Goal: Information Seeking & Learning: Understand process/instructions

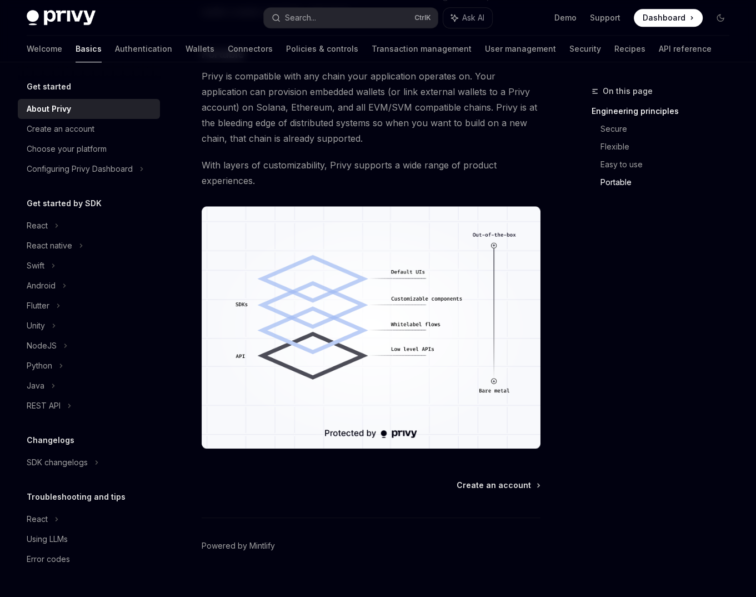
scroll to position [890, 0]
click at [512, 479] on span "Create an account" at bounding box center [494, 484] width 74 height 11
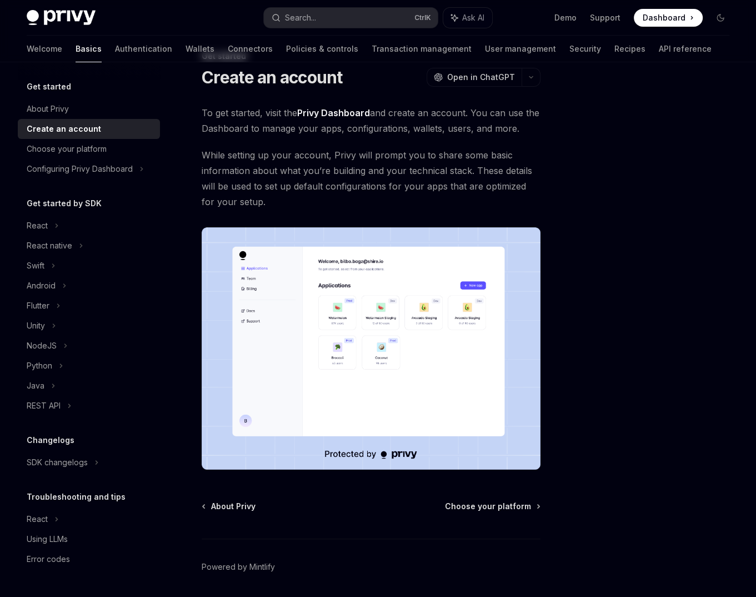
scroll to position [73, 0]
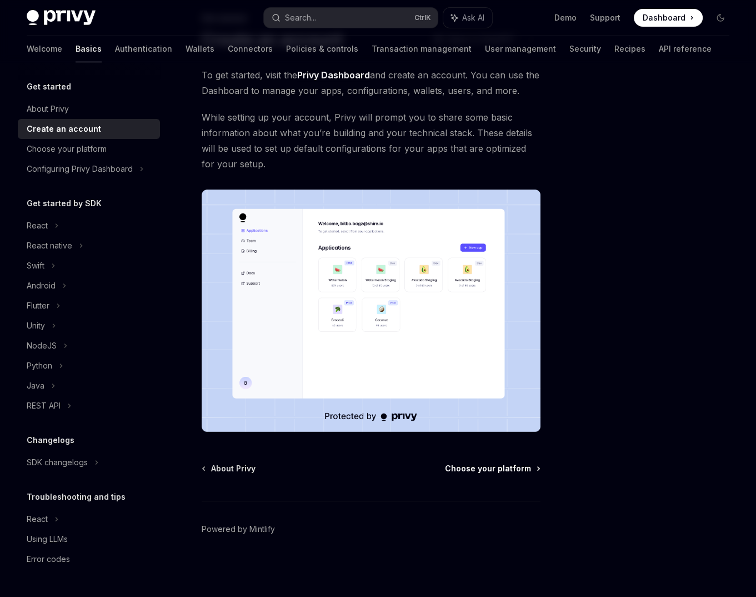
click at [498, 468] on span "Choose your platform" at bounding box center [488, 468] width 86 height 11
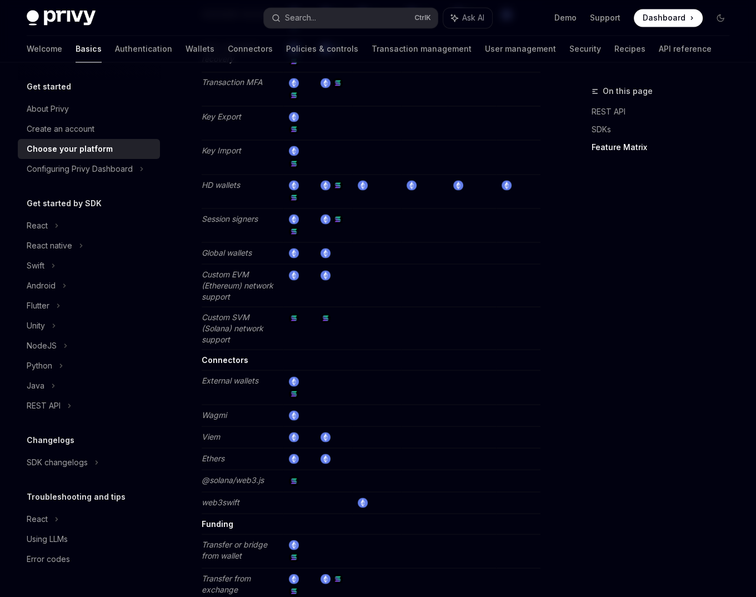
scroll to position [2036, 0]
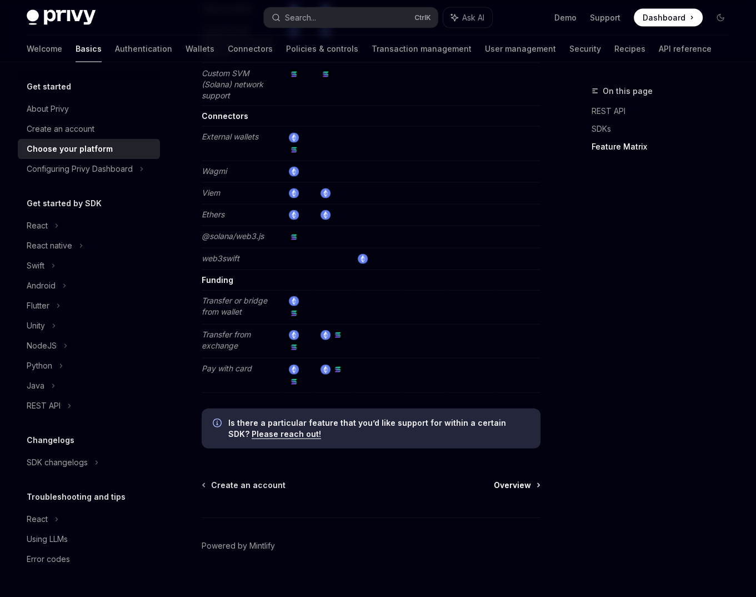
click at [522, 480] on span "Overview" at bounding box center [512, 485] width 37 height 11
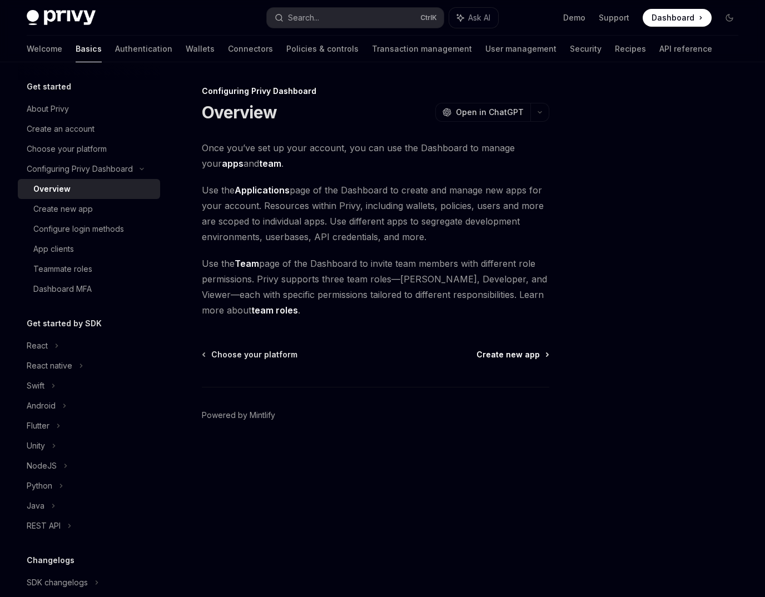
click at [517, 358] on span "Create new app" at bounding box center [507, 354] width 63 height 11
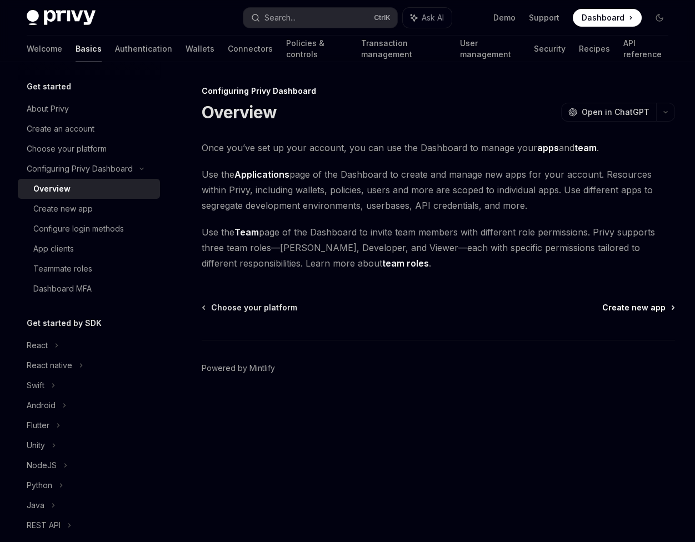
click at [646, 310] on span "Create new app" at bounding box center [633, 307] width 63 height 11
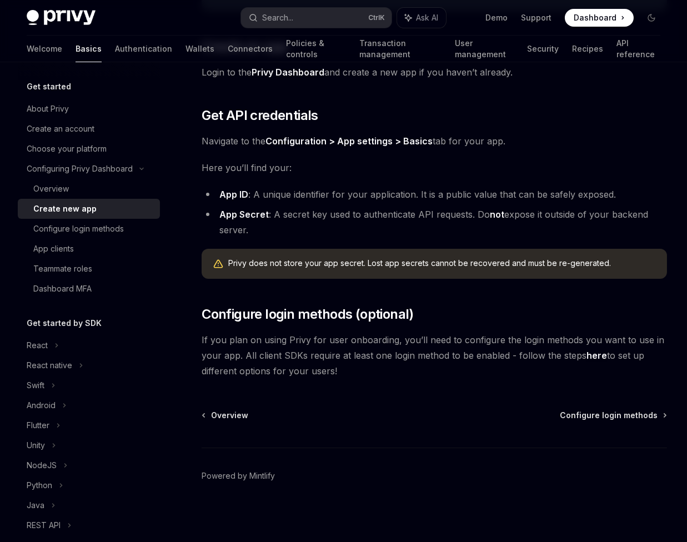
scroll to position [212, 0]
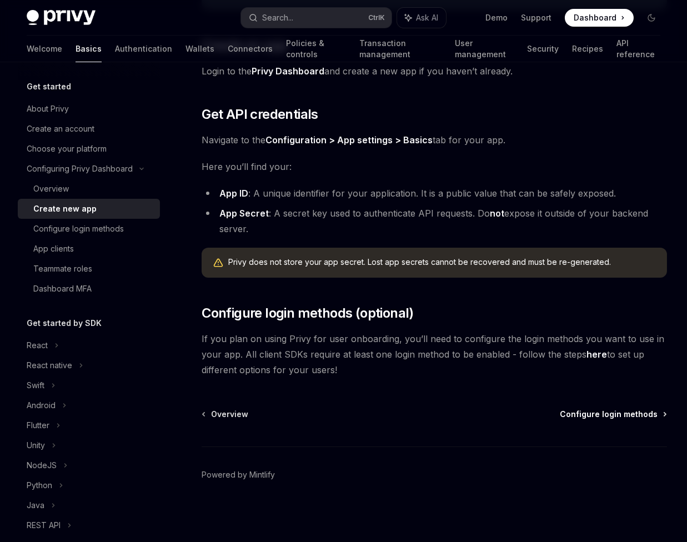
click at [589, 411] on span "Configure login methods" at bounding box center [609, 414] width 98 height 11
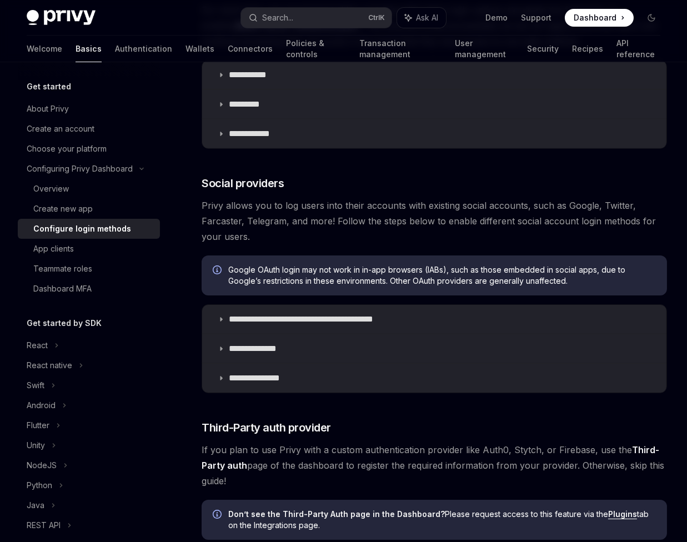
scroll to position [492, 0]
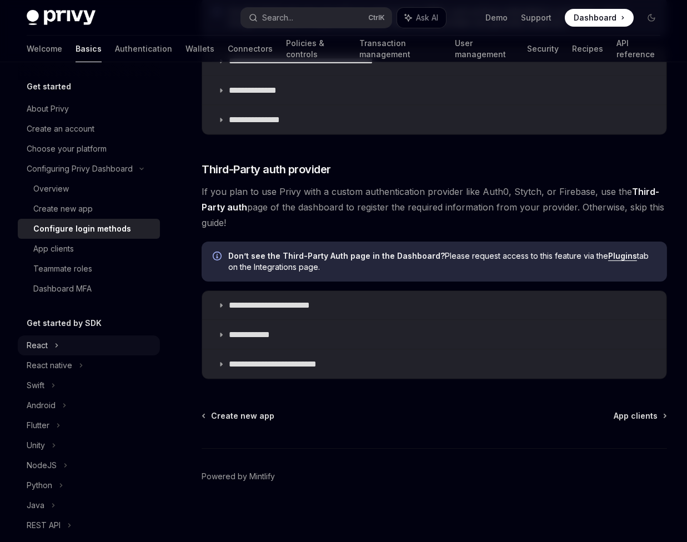
click at [66, 342] on div "React" at bounding box center [89, 346] width 142 height 20
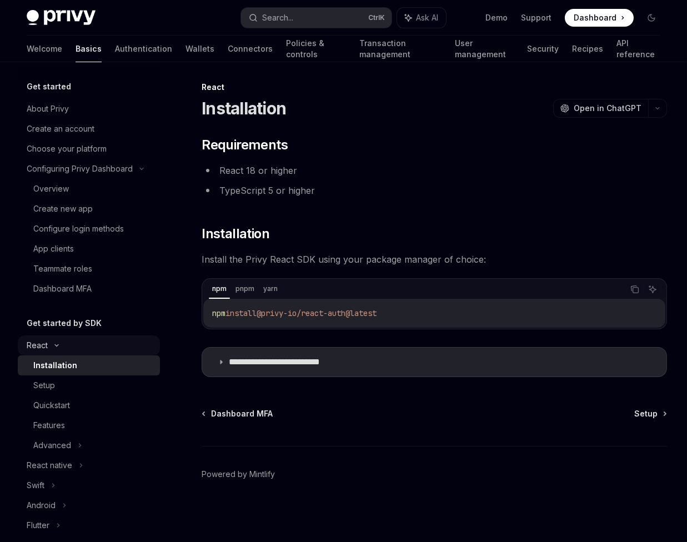
scroll to position [3, 0]
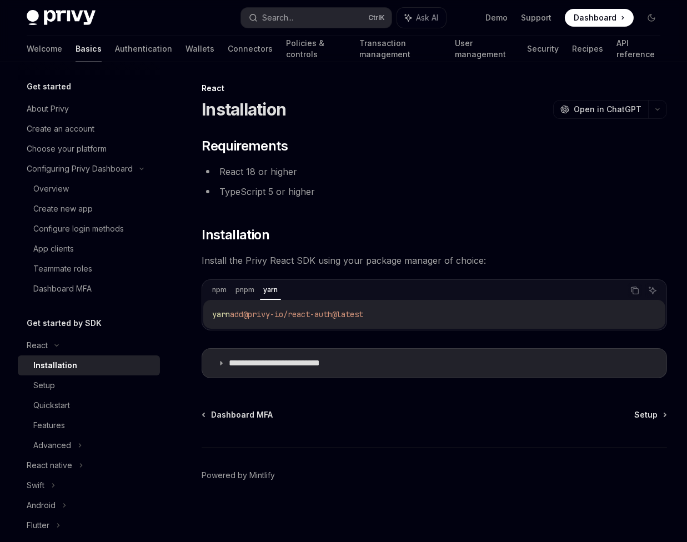
click at [232, 316] on span "add" at bounding box center [236, 314] width 13 height 10
drag, startPoint x: 234, startPoint y: 315, endPoint x: 384, endPoint y: 322, distance: 150.2
click at [384, 322] on div "yarn add @privy-io/react-auth@latest" at bounding box center [434, 314] width 462 height 29
copy span "add @privy-io/react-auth@latest"
click at [366, 455] on footer "Powered by Mintlify" at bounding box center [435, 495] width 466 height 96
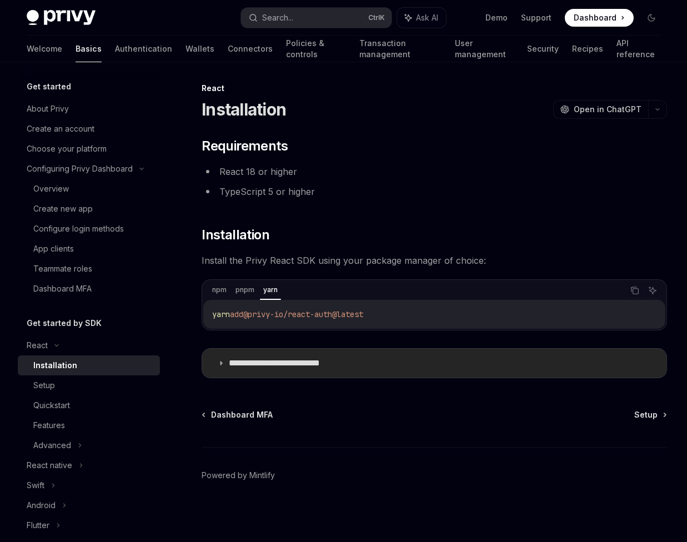
click at [284, 365] on p "**********" at bounding box center [292, 363] width 126 height 11
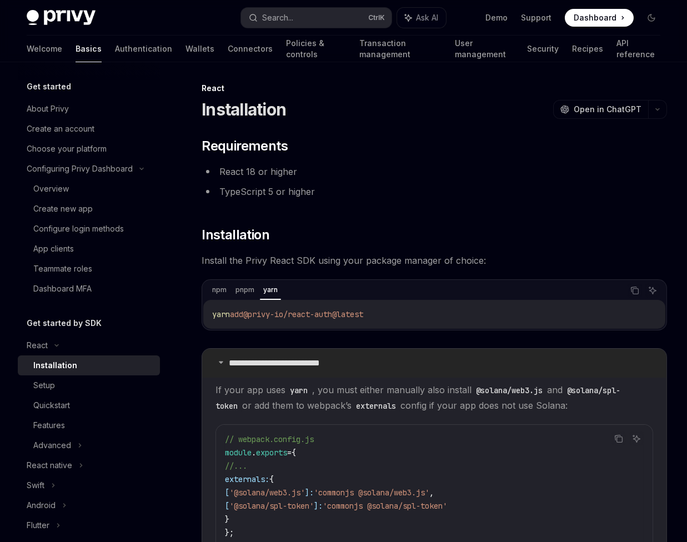
click at [298, 358] on p "**********" at bounding box center [292, 363] width 126 height 11
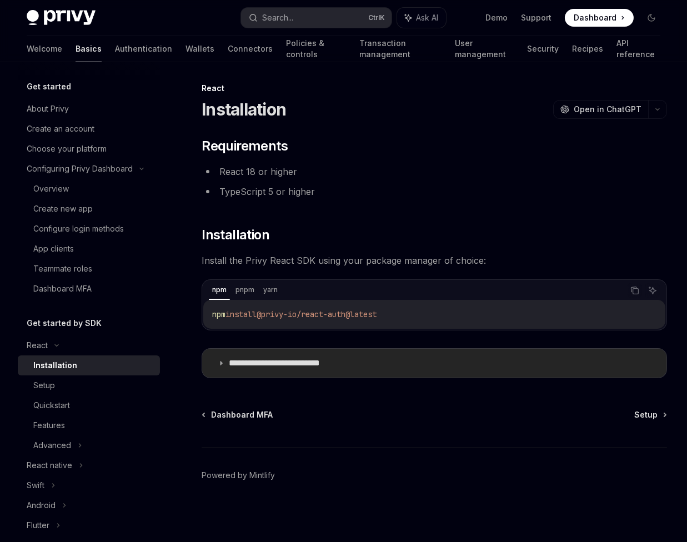
click at [276, 369] on summary "**********" at bounding box center [434, 363] width 465 height 29
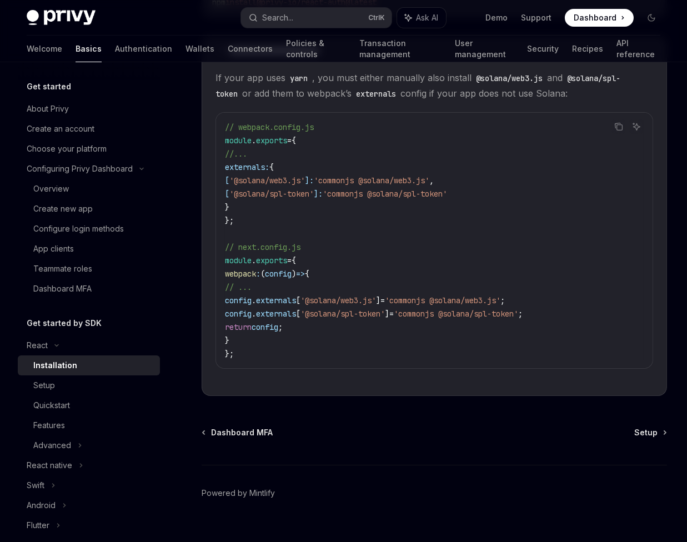
scroll to position [333, 0]
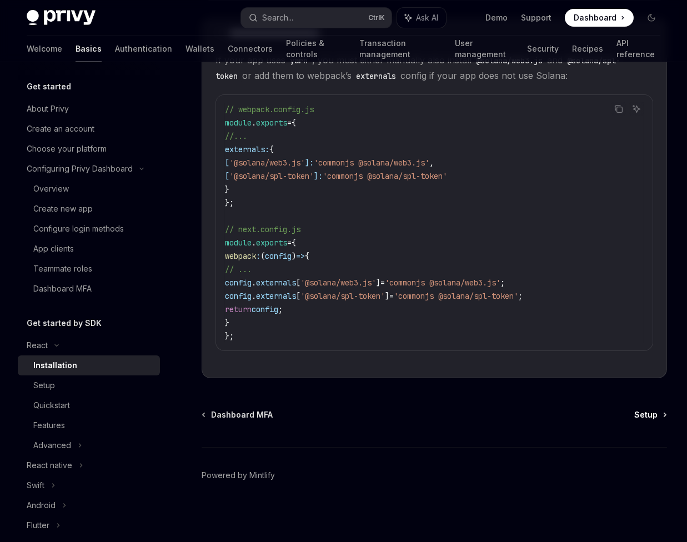
click at [657, 410] on span "Setup" at bounding box center [646, 415] width 23 height 11
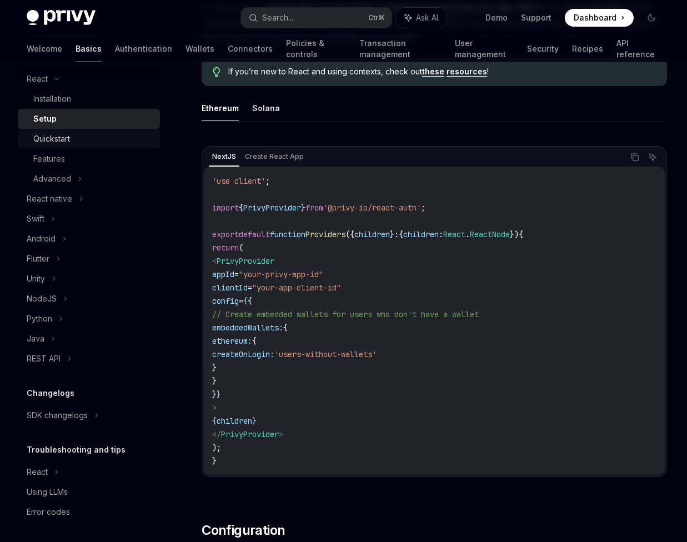
scroll to position [269, 0]
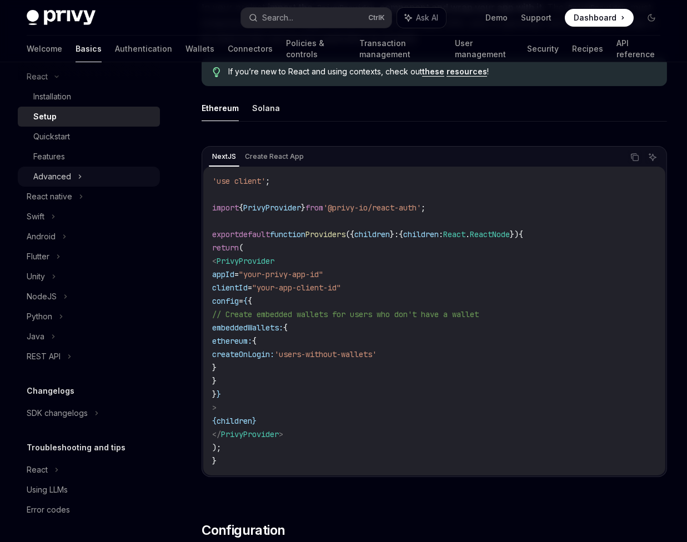
click at [74, 174] on div "Advanced" at bounding box center [89, 177] width 142 height 20
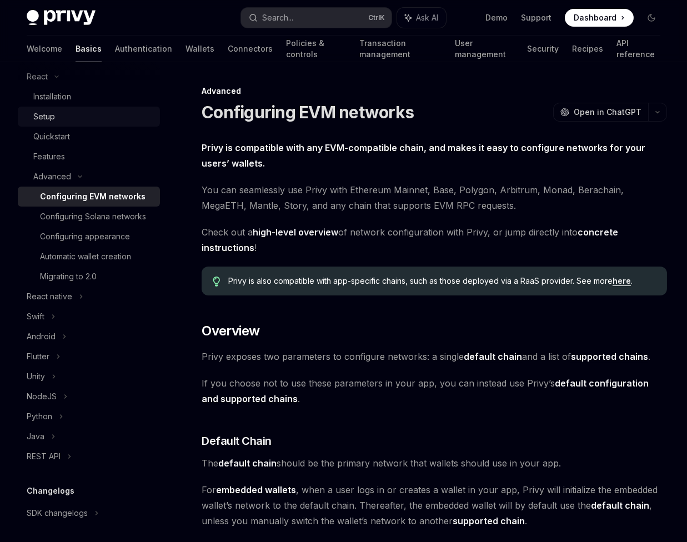
click at [65, 119] on div "Setup" at bounding box center [93, 116] width 120 height 13
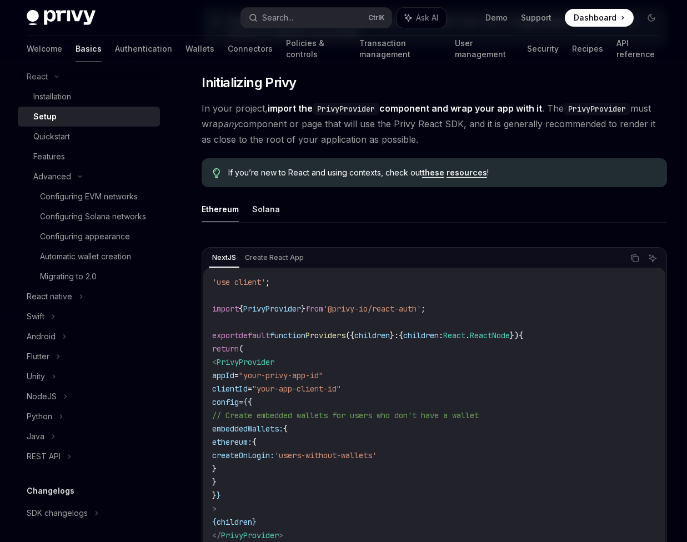
scroll to position [303, 0]
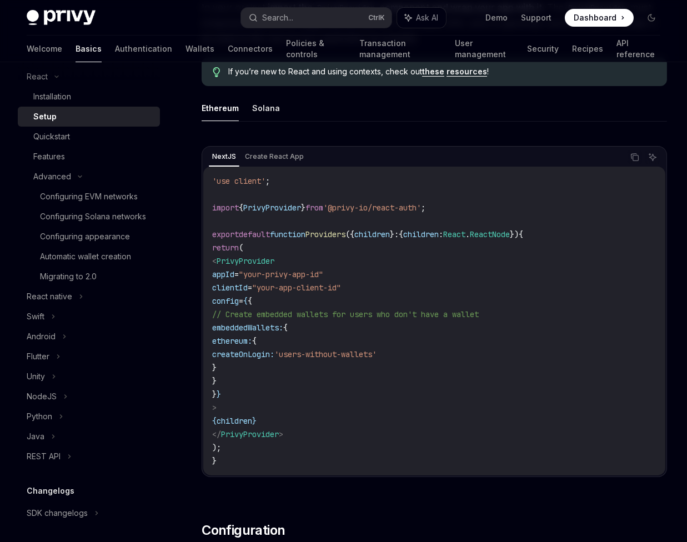
drag, startPoint x: 236, startPoint y: 448, endPoint x: 222, endPoint y: 252, distance: 196.1
click at [222, 252] on code "'use client' ; import { PrivyProvider } from '@privy-io/react-auth' ; export de…" at bounding box center [434, 320] width 445 height 293
copy code "return ( < PrivyProvider appId = "your-privy-app-id" clientId = "your-app-clien…"
click at [391, 204] on span "'@privy-io/react-auth'" at bounding box center [372, 208] width 98 height 10
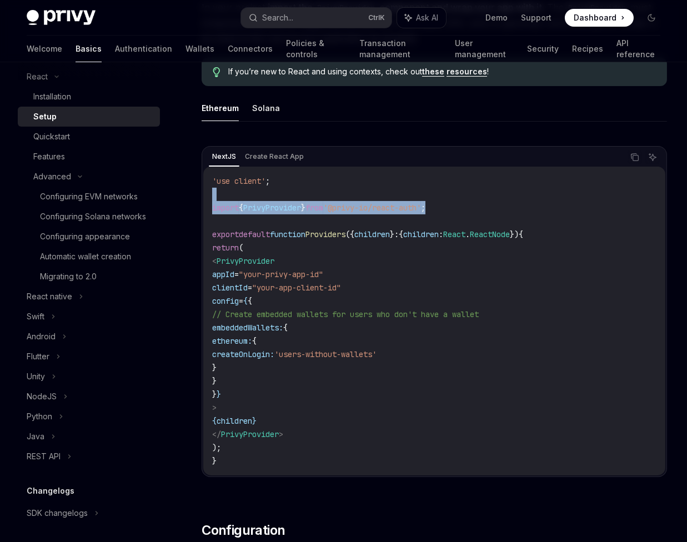
drag, startPoint x: 453, startPoint y: 207, endPoint x: 452, endPoint y: 197, distance: 10.1
click at [452, 197] on code "'use client' ; import { PrivyProvider } from '@privy-io/react-auth' ; export de…" at bounding box center [434, 320] width 445 height 293
copy code "import { PrivyProvider } from '@privy-io/react-auth' ;"
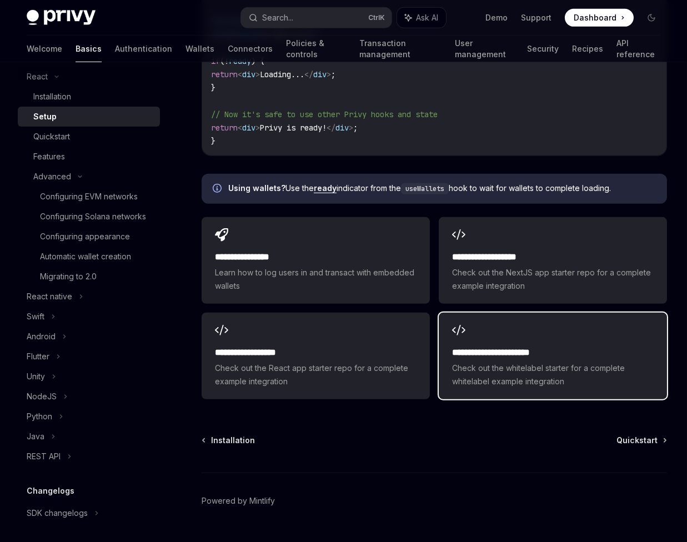
scroll to position [1354, 0]
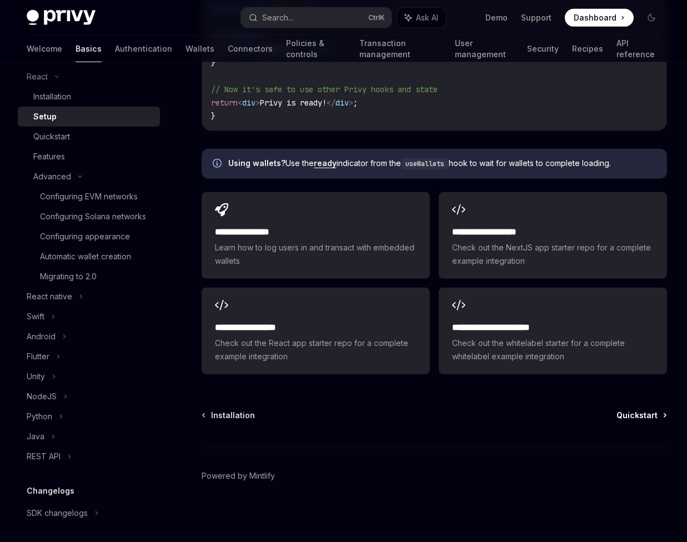
click at [634, 414] on span "Quickstart" at bounding box center [637, 415] width 41 height 11
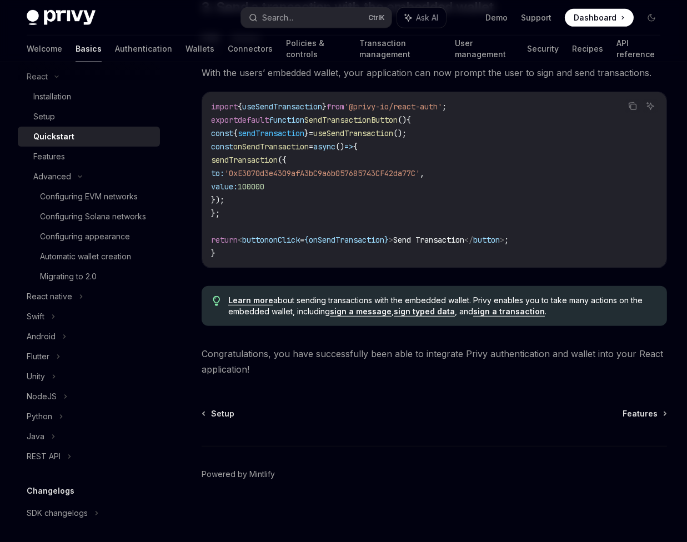
scroll to position [979, 0]
click at [651, 413] on span "Features" at bounding box center [640, 413] width 35 height 11
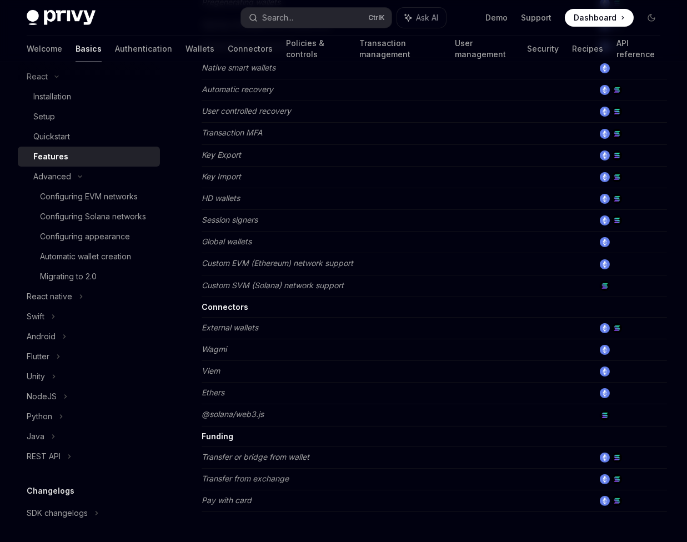
scroll to position [632, 0]
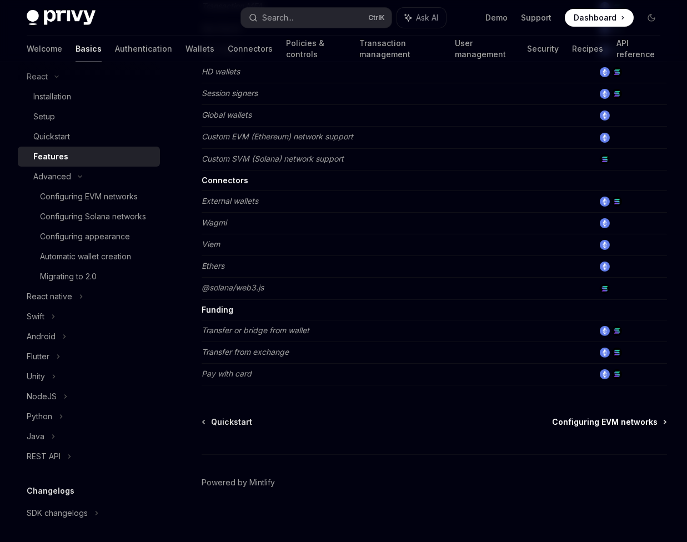
click at [635, 418] on span "Configuring EVM networks" at bounding box center [605, 422] width 106 height 11
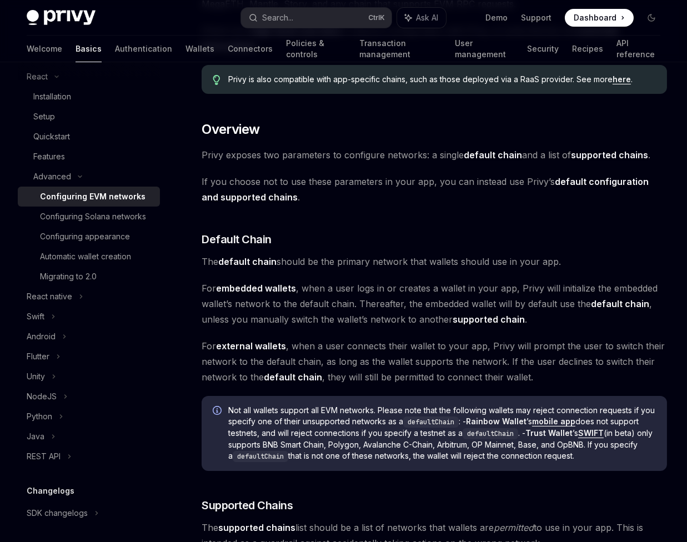
scroll to position [303, 0]
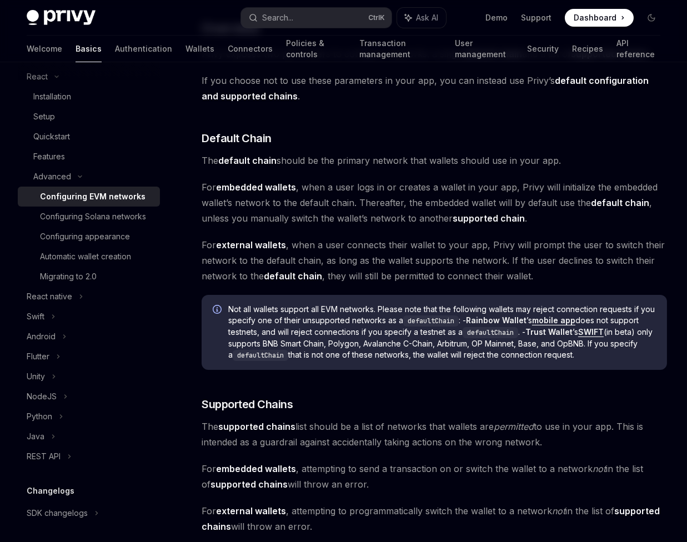
click at [392, 242] on span "For external wallets , when a user connects their wallet to your app, Privy wil…" at bounding box center [435, 260] width 466 height 47
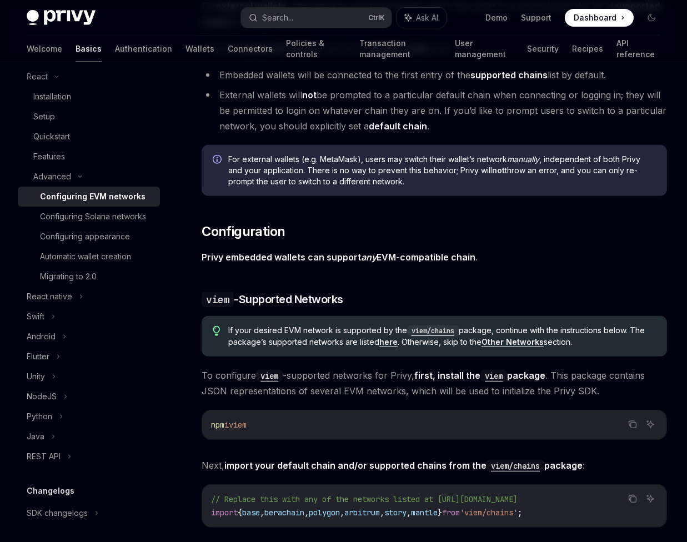
scroll to position [909, 0]
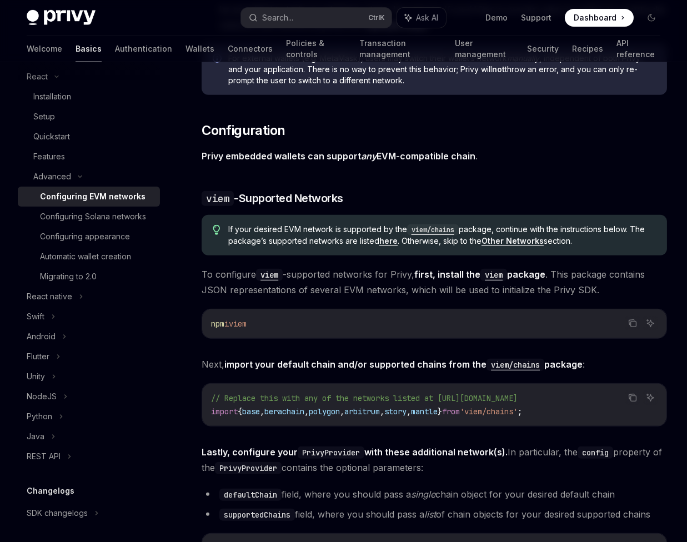
click at [350, 292] on span "To configure viem -supported networks for Privy, first, install the viem packag…" at bounding box center [435, 282] width 466 height 31
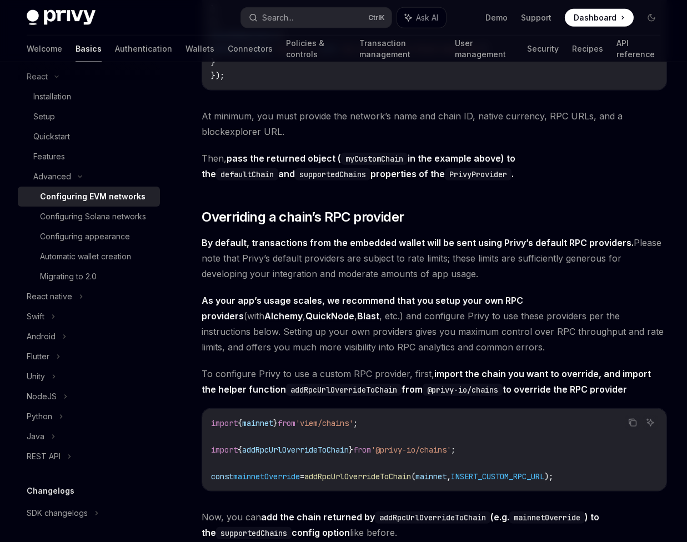
scroll to position [2121, 0]
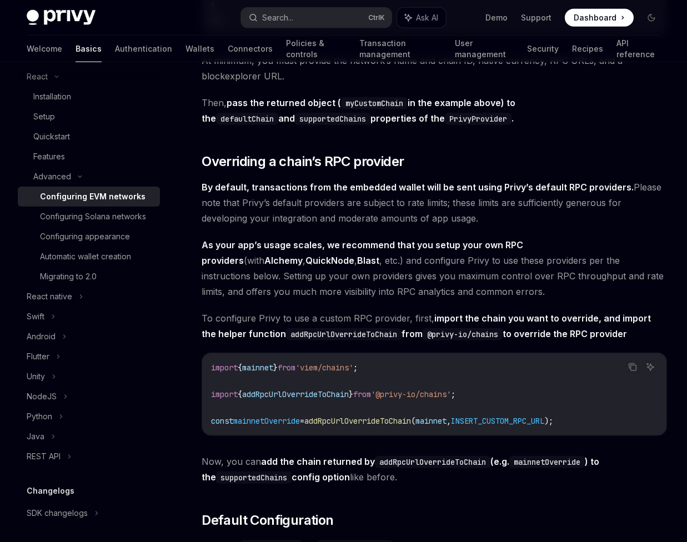
click at [376, 208] on span "By default, transactions from the embedded wallet will be sent using Privy’s de…" at bounding box center [435, 202] width 466 height 47
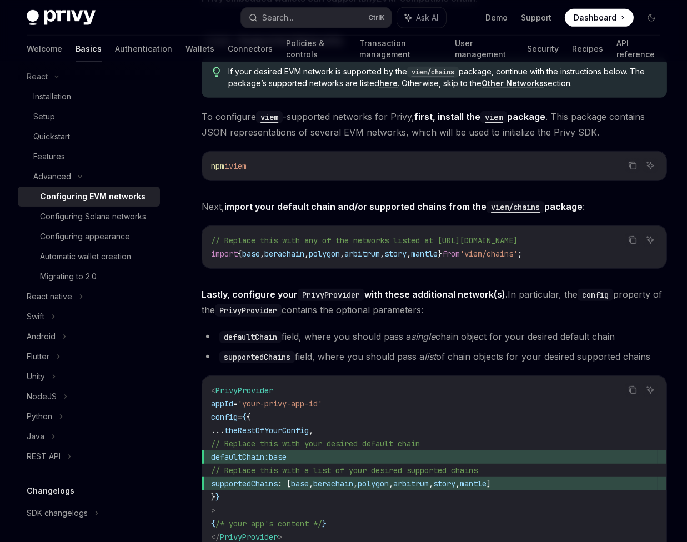
scroll to position [1167, 0]
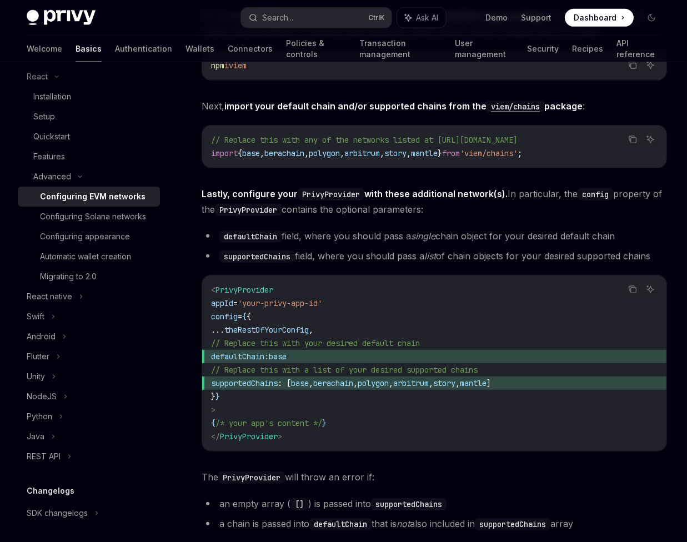
click at [380, 88] on div "Privy is compatible with any EVM-compatible chain, and makes it easy to configu…" at bounding box center [435, 382] width 466 height 2818
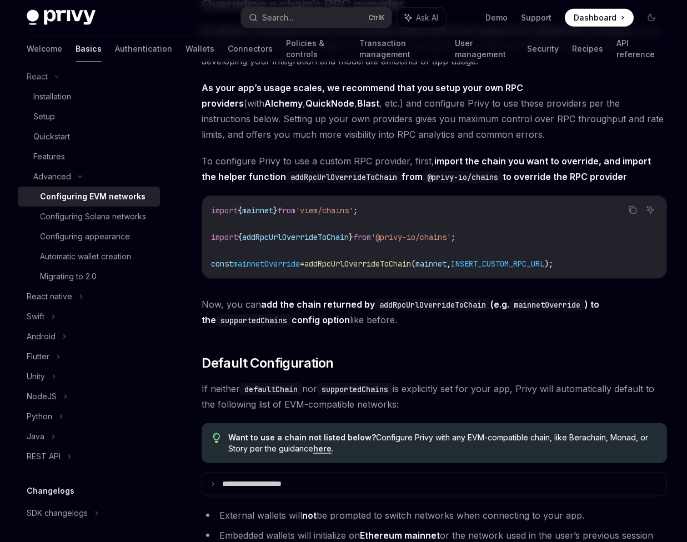
scroll to position [2481, 0]
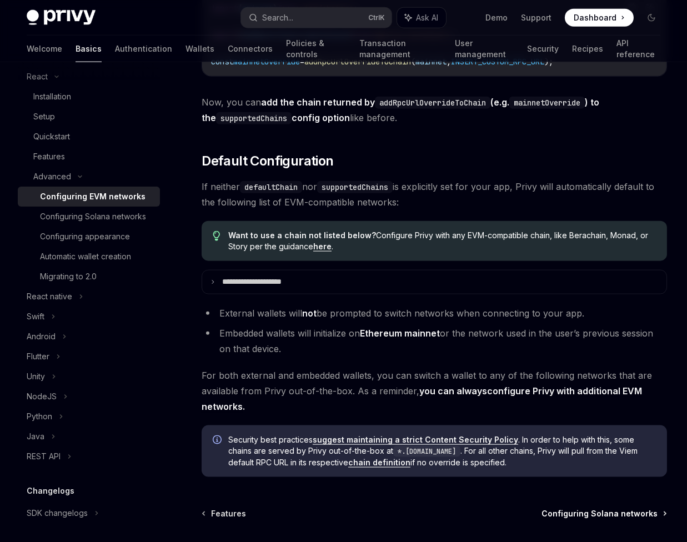
click at [603, 517] on span "Configuring Solana networks" at bounding box center [600, 513] width 116 height 11
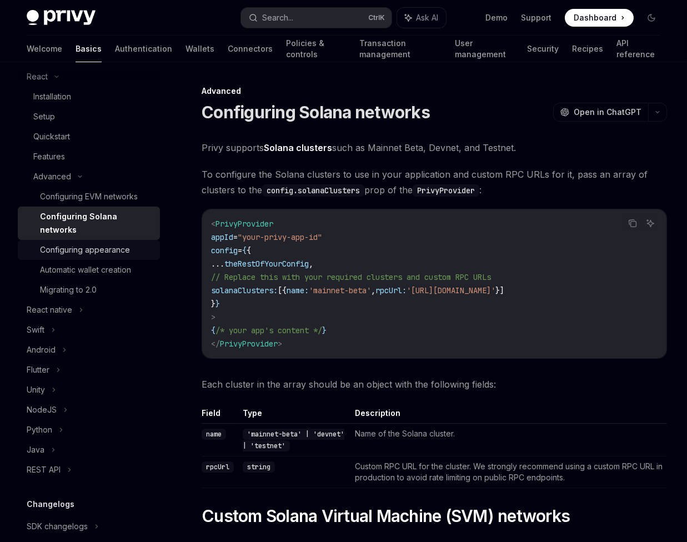
click at [74, 256] on div "Configuring appearance" at bounding box center [85, 249] width 90 height 13
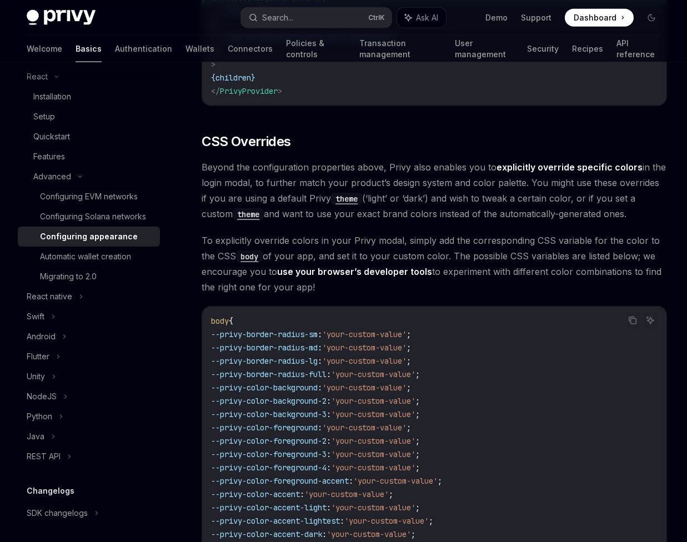
scroll to position [2645, 0]
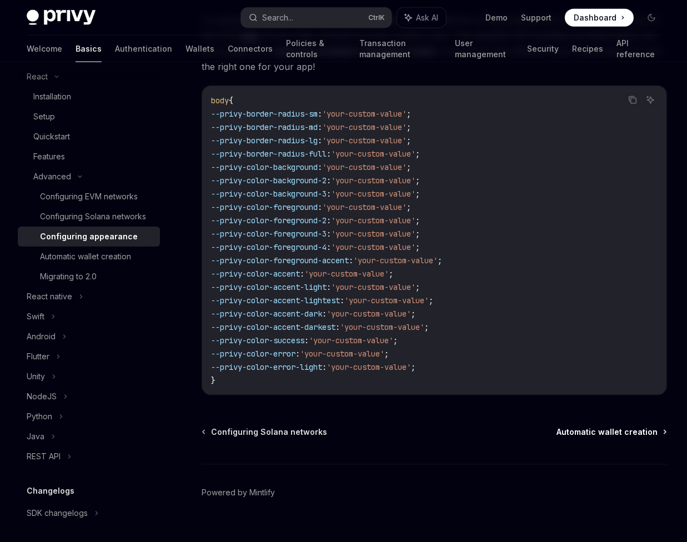
click at [603, 427] on span "Automatic wallet creation" at bounding box center [607, 432] width 101 height 11
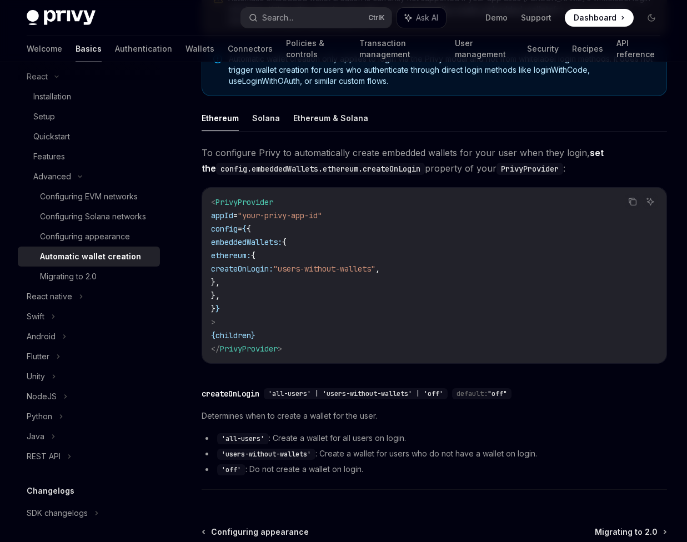
scroll to position [202, 0]
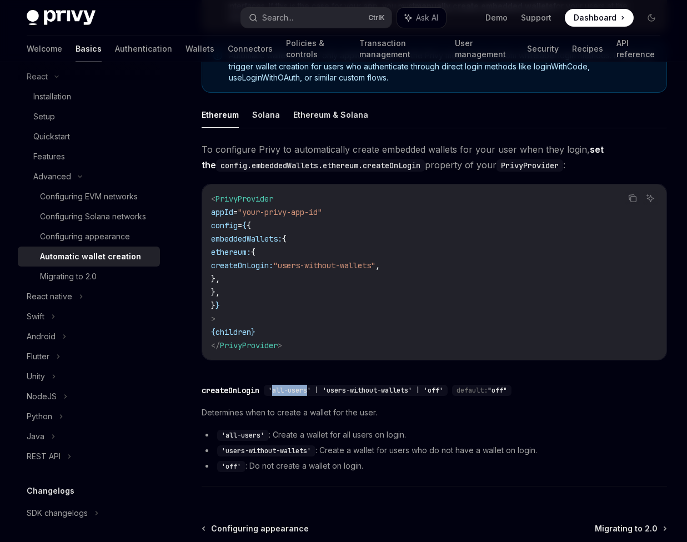
drag, startPoint x: 273, startPoint y: 393, endPoint x: 311, endPoint y: 393, distance: 37.8
click at [311, 393] on div "'all-users' | 'users-without-wallets' | 'off'" at bounding box center [356, 390] width 184 height 11
copy span "all-users"
click at [252, 385] on div "createOnLogin" at bounding box center [231, 390] width 58 height 11
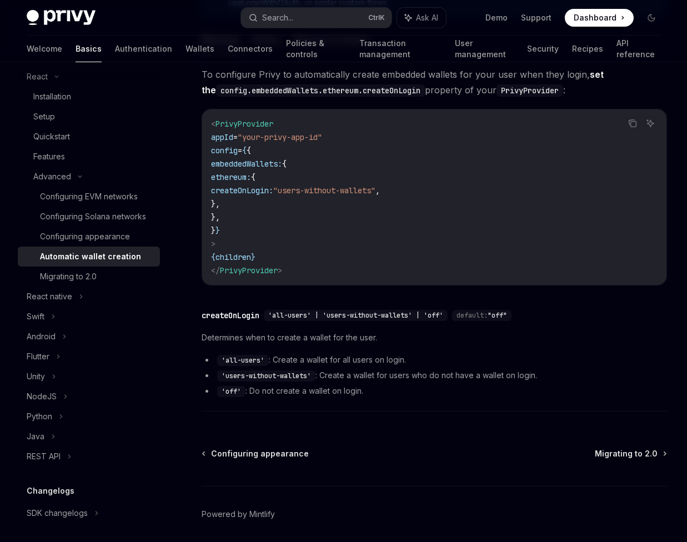
scroll to position [316, 0]
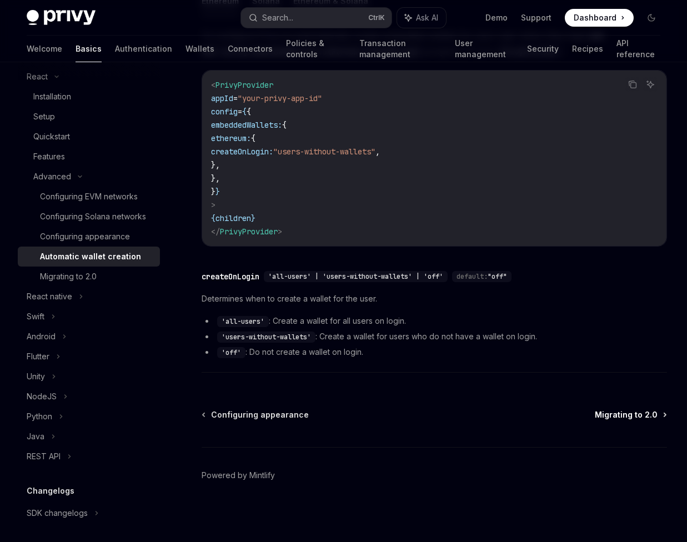
click at [630, 413] on span "Migrating to 2.0" at bounding box center [626, 415] width 63 height 11
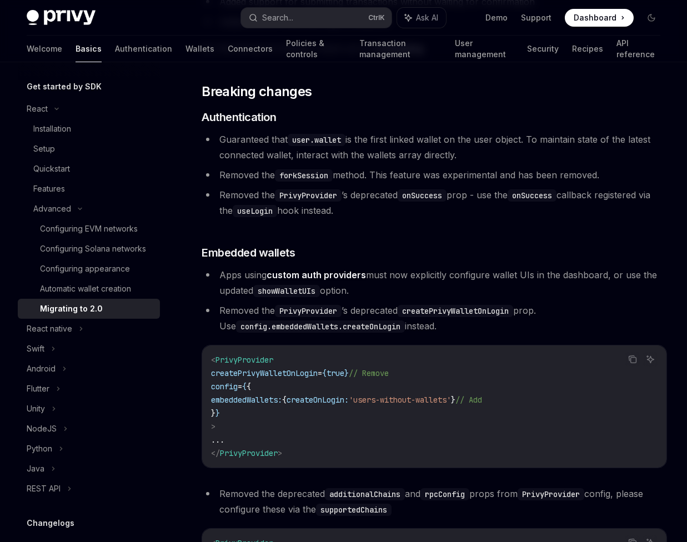
scroll to position [67, 0]
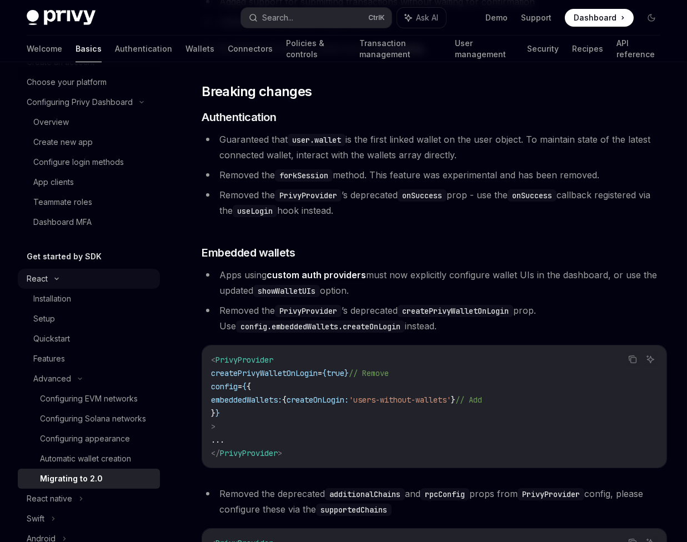
click at [62, 277] on icon at bounding box center [56, 279] width 13 height 4
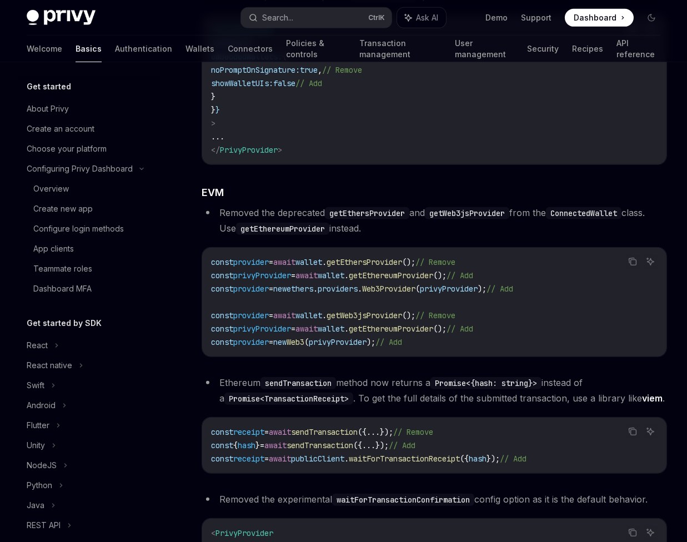
scroll to position [909, 0]
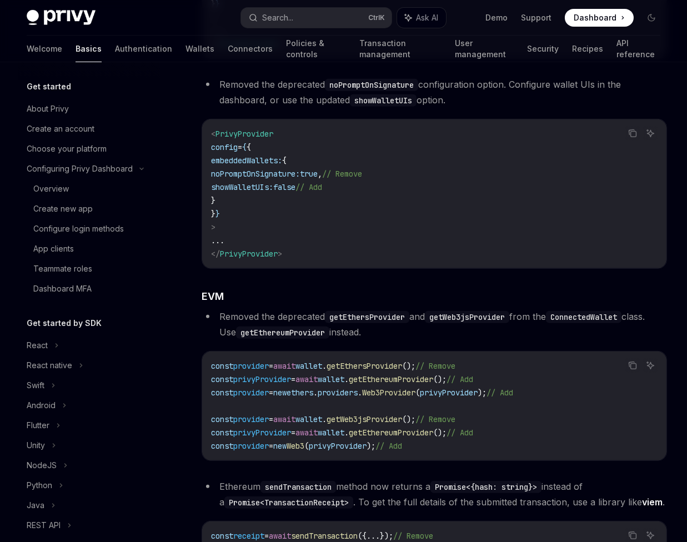
click at [431, 328] on li "Removed the deprecated getEthersProvider and getWeb3jsProvider from the Connect…" at bounding box center [435, 324] width 466 height 31
click at [437, 324] on li "Removed the deprecated getEthersProvider and getWeb3jsProvider from the Connect…" at bounding box center [435, 324] width 466 height 31
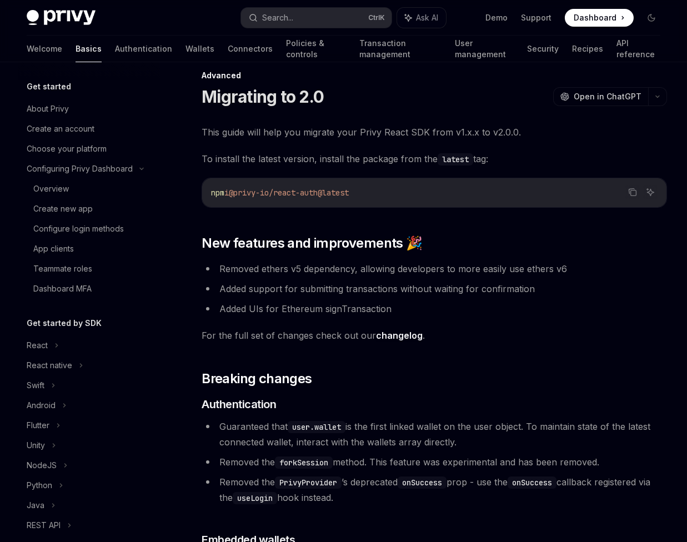
scroll to position [0, 0]
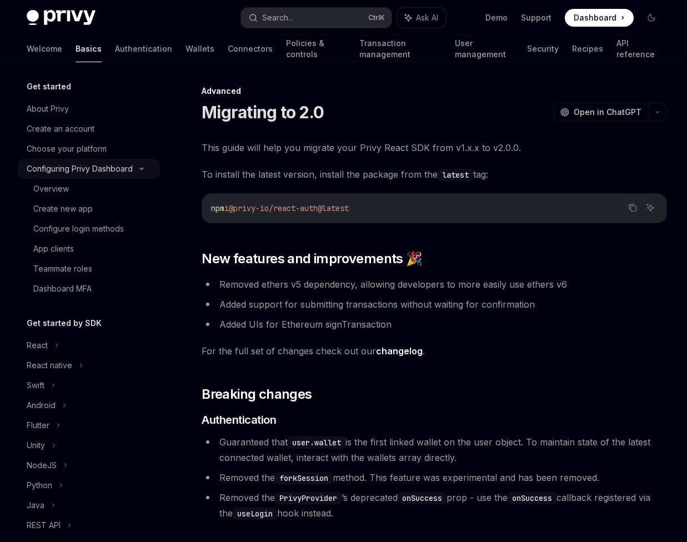
click at [138, 172] on div "Configuring Privy Dashboard" at bounding box center [89, 169] width 142 height 20
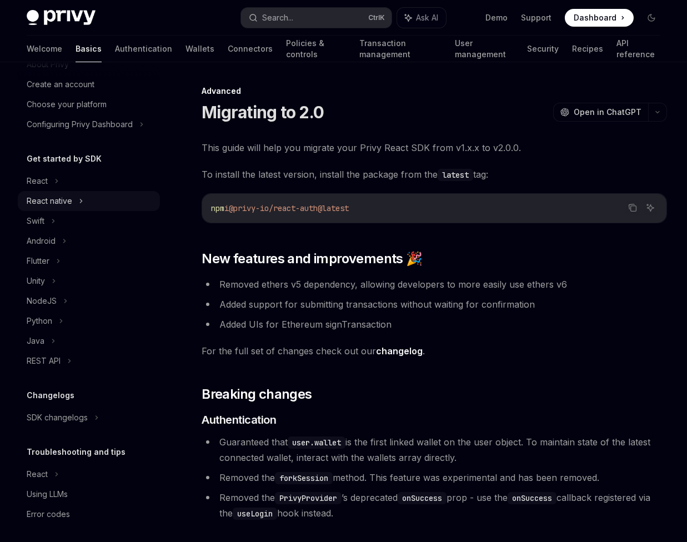
scroll to position [49, 0]
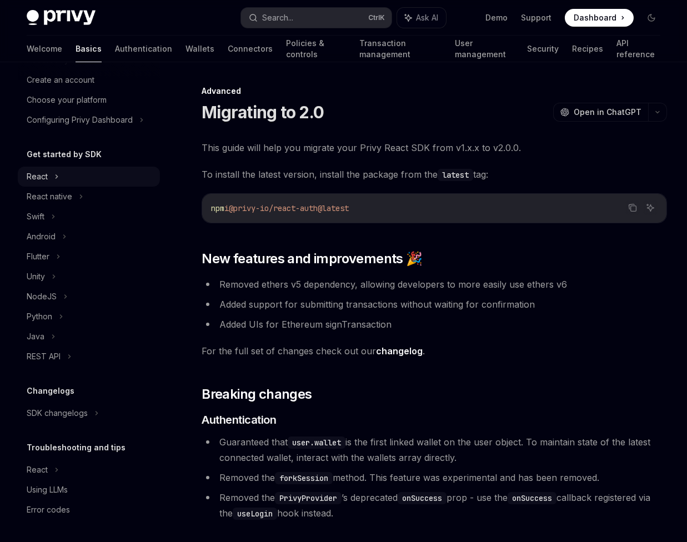
click at [63, 179] on div "React" at bounding box center [89, 177] width 142 height 20
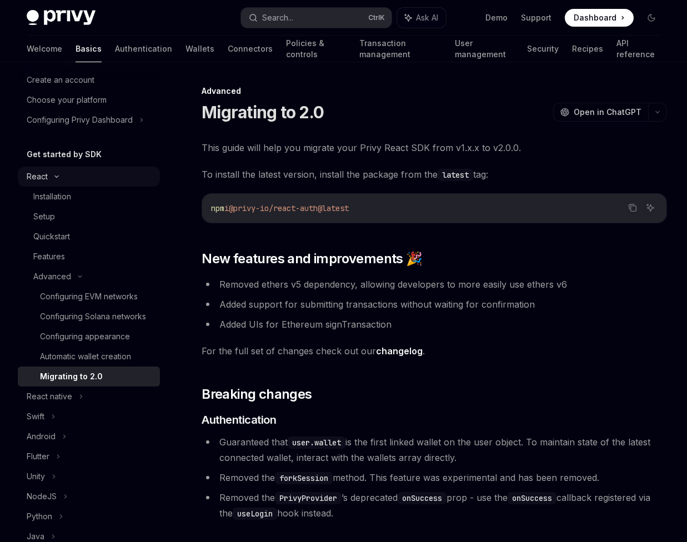
click at [57, 181] on div "React" at bounding box center [89, 177] width 142 height 20
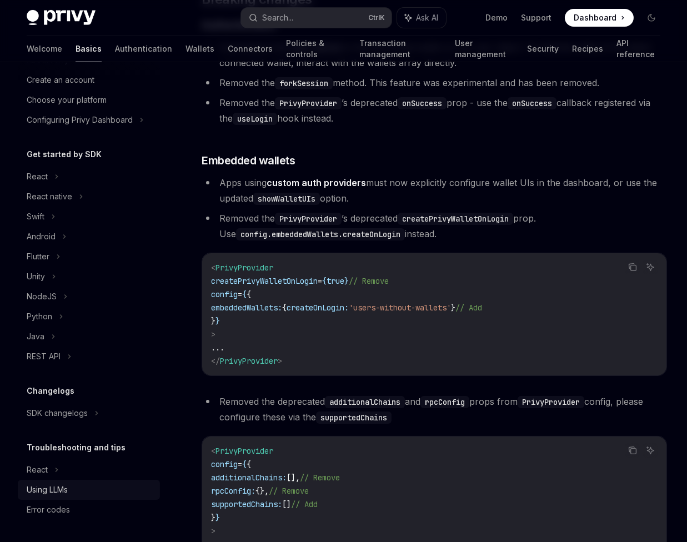
scroll to position [404, 0]
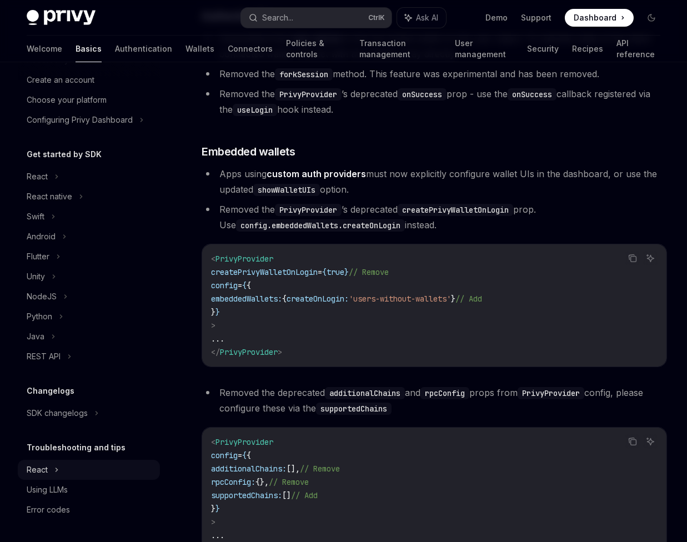
click at [68, 187] on div "React" at bounding box center [89, 177] width 142 height 20
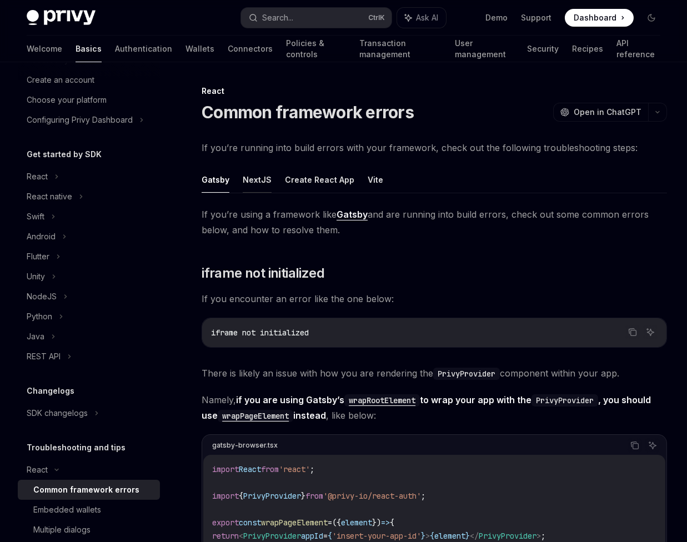
click at [261, 178] on button "NextJS" at bounding box center [257, 180] width 29 height 26
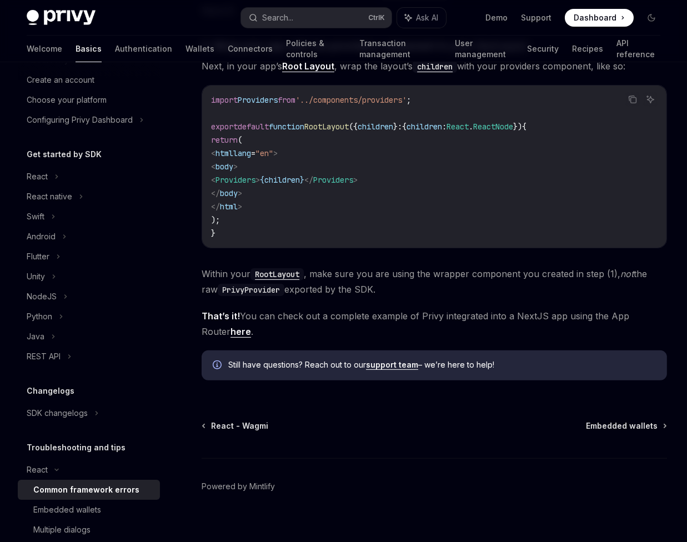
scroll to position [627, 0]
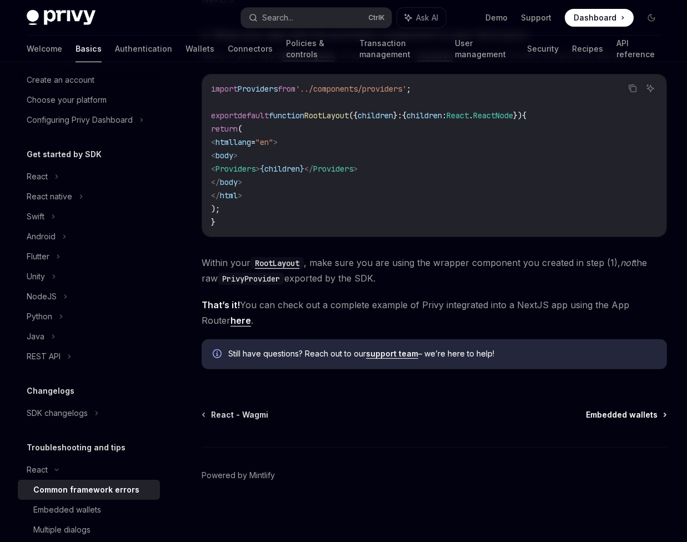
click at [644, 412] on span "Embedded wallets" at bounding box center [622, 415] width 72 height 11
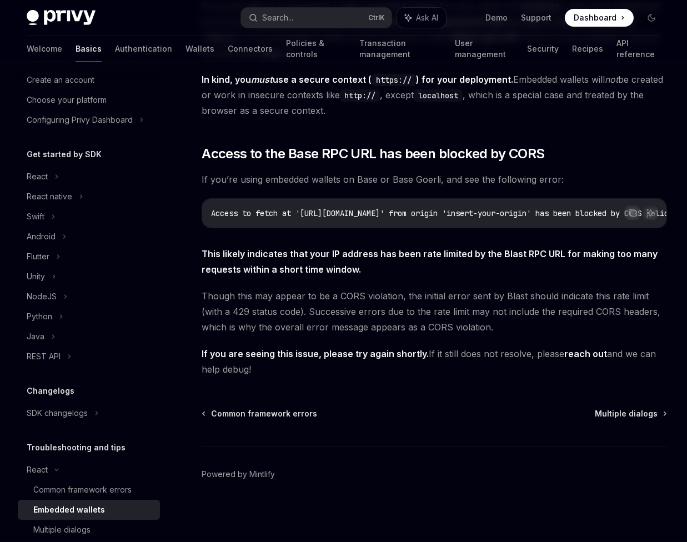
scroll to position [230, 0]
click at [626, 415] on span "Multiple dialogs" at bounding box center [626, 413] width 63 height 11
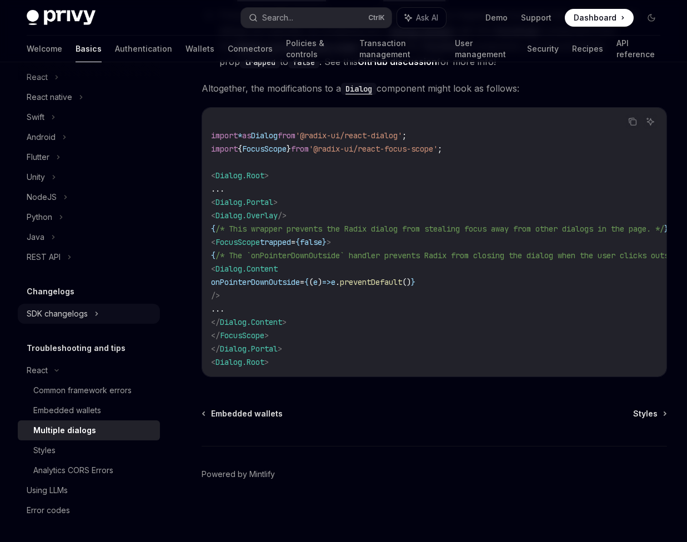
scroll to position [149, 0]
click at [637, 412] on span "Styles" at bounding box center [645, 413] width 24 height 11
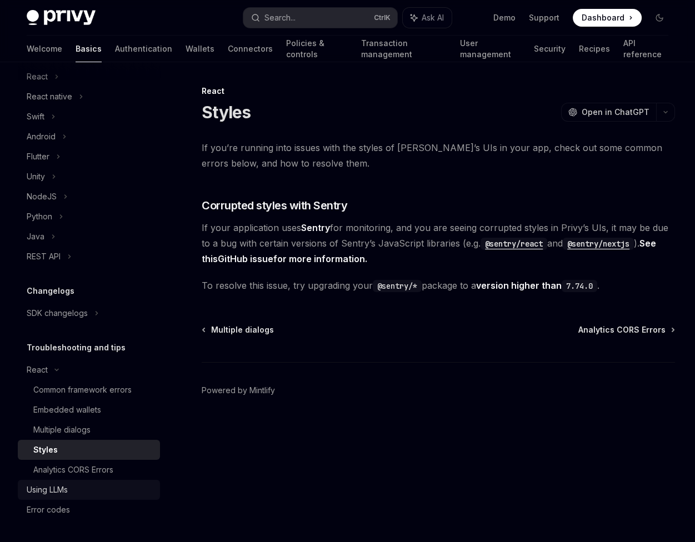
click at [60, 485] on div "Using LLMs" at bounding box center [47, 489] width 41 height 13
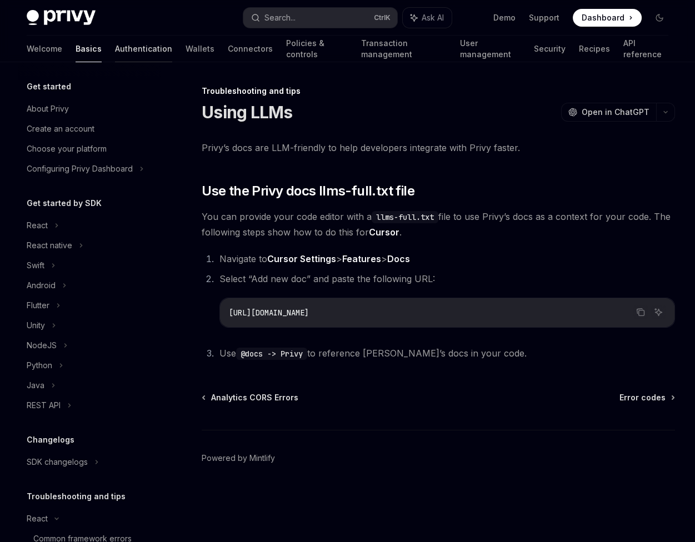
click at [115, 49] on link "Authentication" at bounding box center [143, 49] width 57 height 27
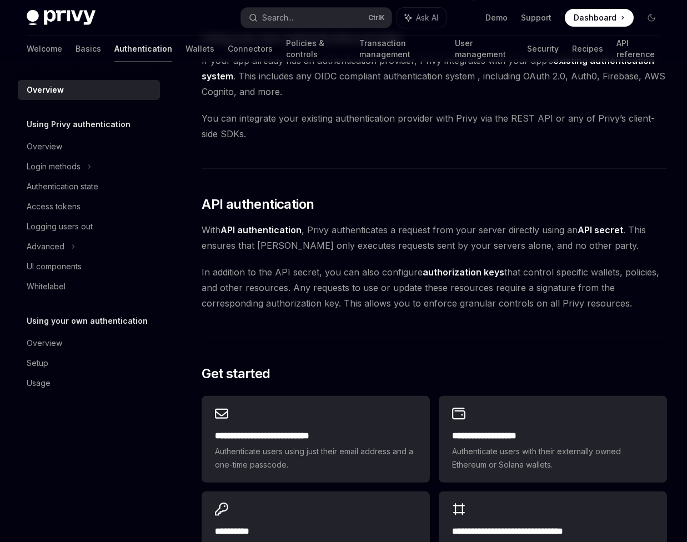
scroll to position [707, 0]
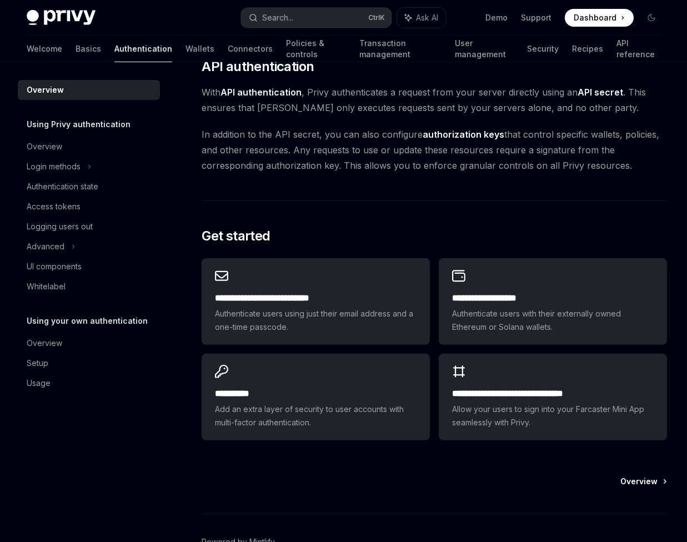
click at [648, 476] on span "Overview" at bounding box center [639, 481] width 37 height 11
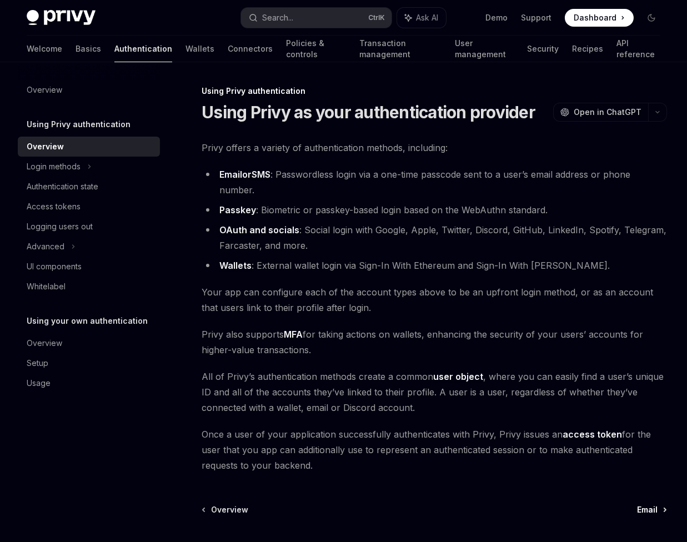
click at [644, 508] on span "Email" at bounding box center [647, 510] width 21 height 11
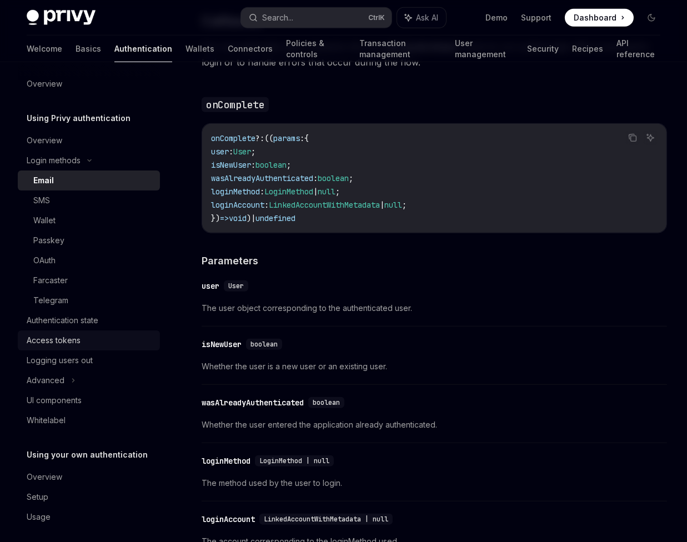
scroll to position [13, 0]
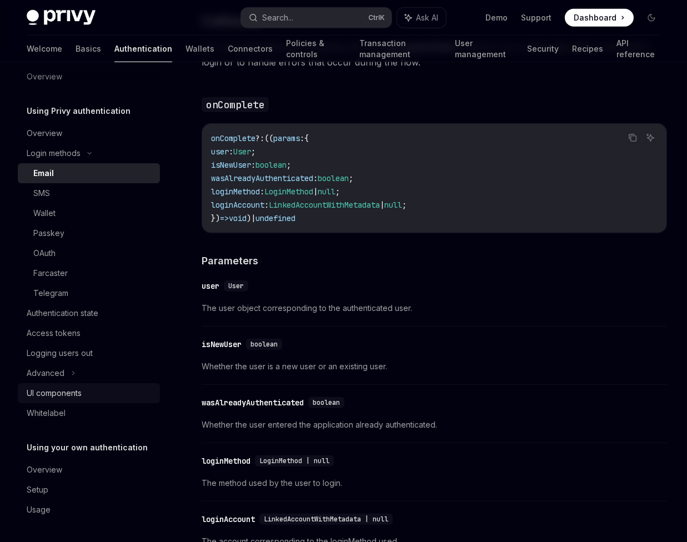
click at [64, 391] on div "UI components" at bounding box center [54, 393] width 55 height 13
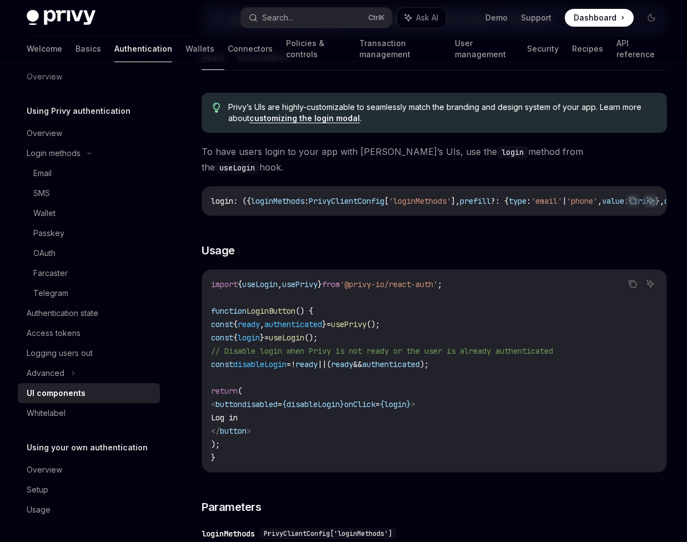
scroll to position [606, 0]
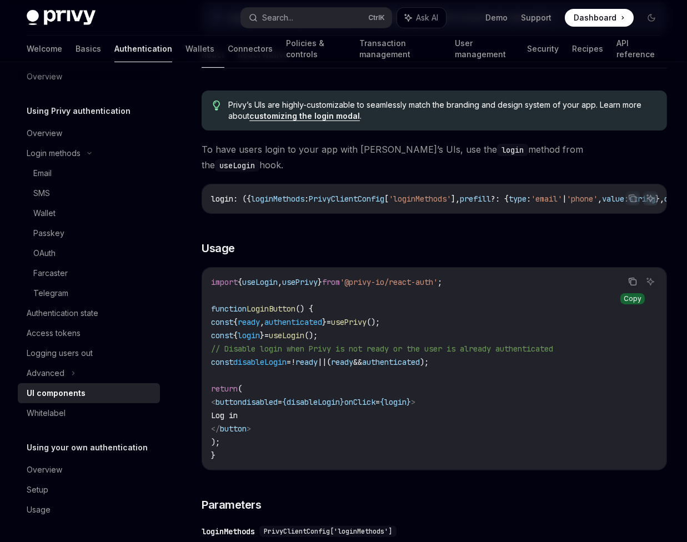
click at [635, 277] on icon "Copy the contents from the code block" at bounding box center [632, 281] width 9 height 9
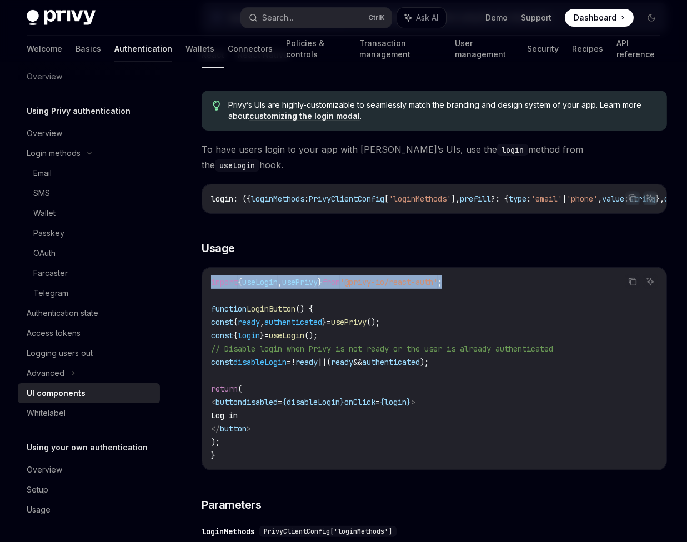
drag, startPoint x: 491, startPoint y: 265, endPoint x: 206, endPoint y: 273, distance: 285.2
click at [206, 273] on div "import { useLogin , usePrivy } from '@privy-io/react-auth' ; function LoginButt…" at bounding box center [434, 369] width 465 height 202
copy span "import { useLogin , usePrivy } from '@privy-io/react-auth' ;"
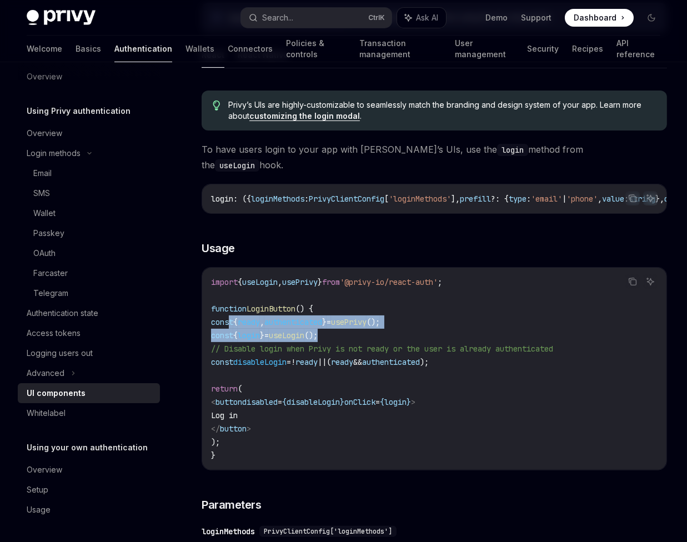
drag, startPoint x: 363, startPoint y: 322, endPoint x: 228, endPoint y: 313, distance: 135.3
click at [228, 313] on code "import { useLogin , usePrivy } from '@privy-io/react-auth' ; function LoginButt…" at bounding box center [434, 369] width 447 height 187
copy code "const { ready , authenticated } = usePrivy (); const { login } = useLogin ();"
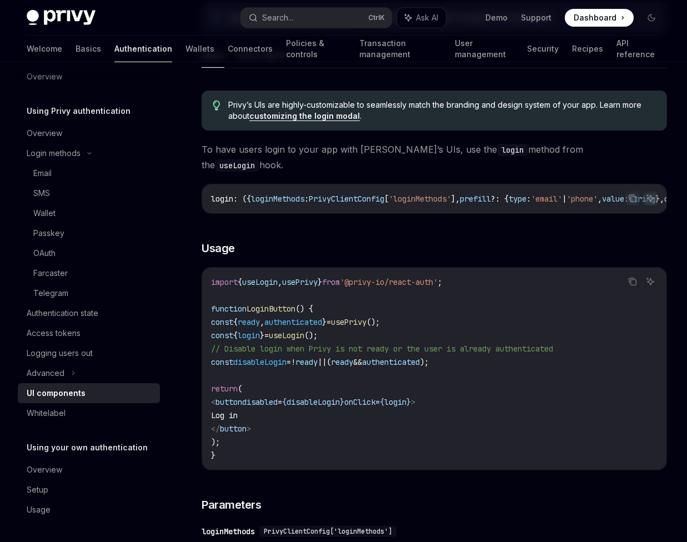
click at [319, 368] on code "import { useLogin , usePrivy } from '@privy-io/react-auth' ; function LoginButt…" at bounding box center [434, 369] width 447 height 187
drag, startPoint x: 511, startPoint y: 348, endPoint x: 230, endPoint y: 352, distance: 280.6
click at [230, 352] on code "import { useLogin , usePrivy } from '@privy-io/react-auth' ; function LoginButt…" at bounding box center [434, 369] width 447 height 187
copy span "const disableLogin = ! ready || ( ready && authenticated );"
drag, startPoint x: 360, startPoint y: 196, endPoint x: 405, endPoint y: 200, distance: 44.7
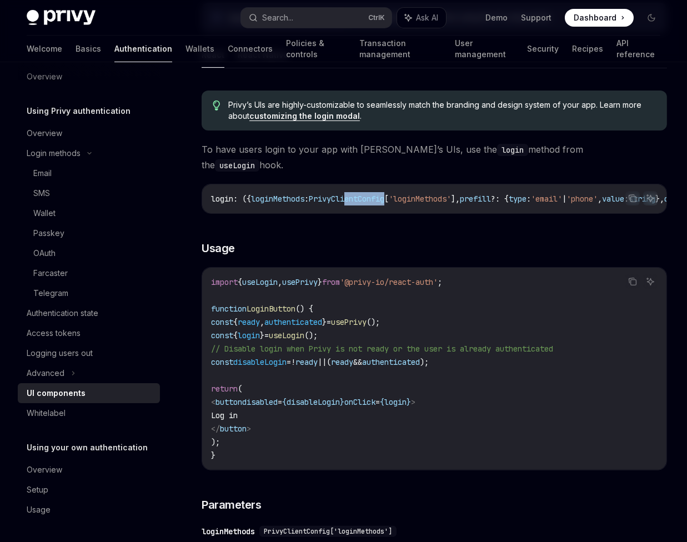
click at [405, 200] on div "login : ({ loginMethods : PrivyClientConfig [ 'loginMethods' ], prefill ?: { ty…" at bounding box center [434, 198] width 465 height 29
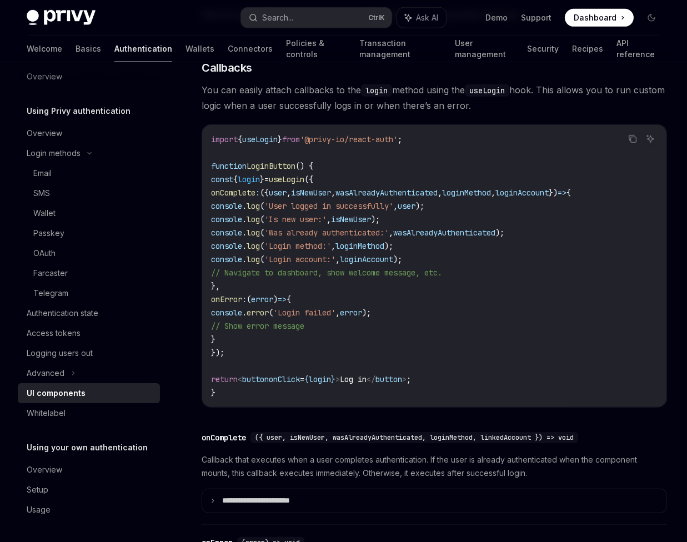
scroll to position [1366, 0]
drag, startPoint x: 264, startPoint y: 326, endPoint x: 199, endPoint y: 224, distance: 120.4
click at [247, 181] on code "import { useLogin } from '@privy-io/react-auth' ; function LoginButton () { con…" at bounding box center [434, 266] width 447 height 267
copy code "onComplete : ({ user , isNewUser , wasAlreadyAuthenticated , loginMethod , logi…"
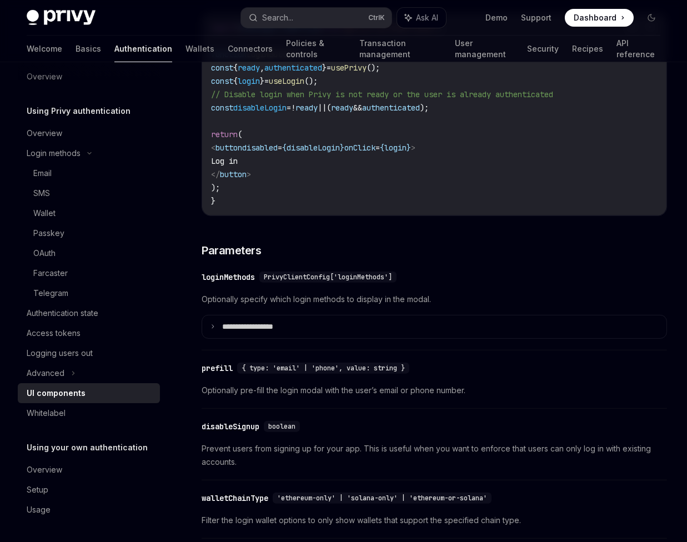
scroll to position [861, 0]
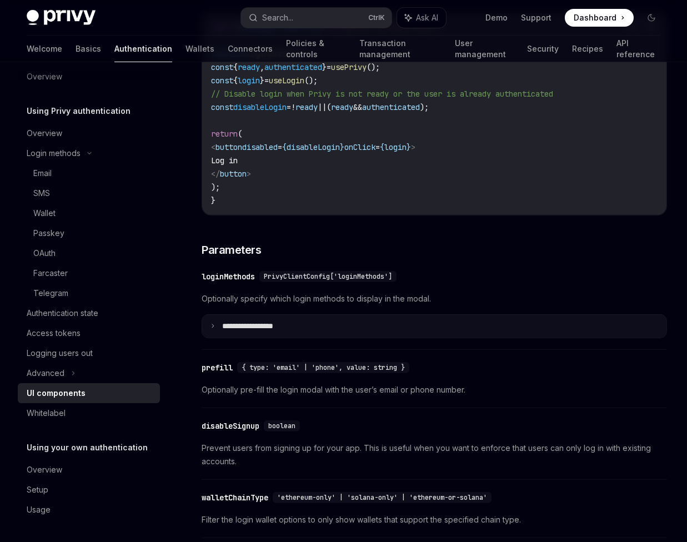
click at [247, 320] on summary "**********" at bounding box center [434, 326] width 465 height 23
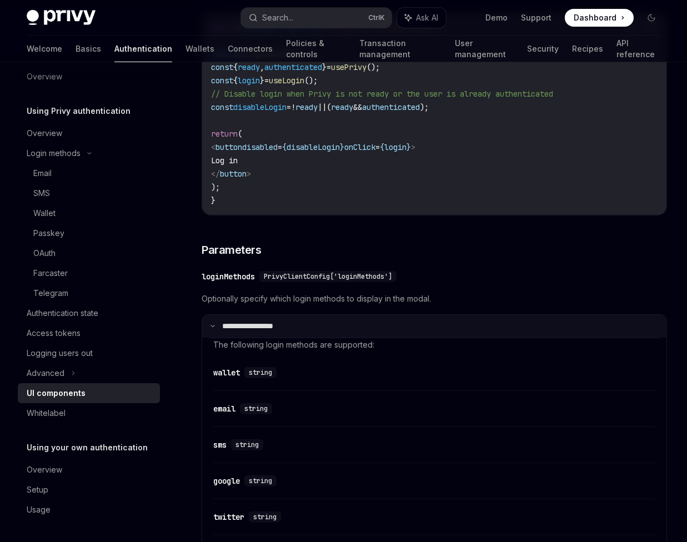
click at [250, 322] on p "**********" at bounding box center [259, 327] width 74 height 10
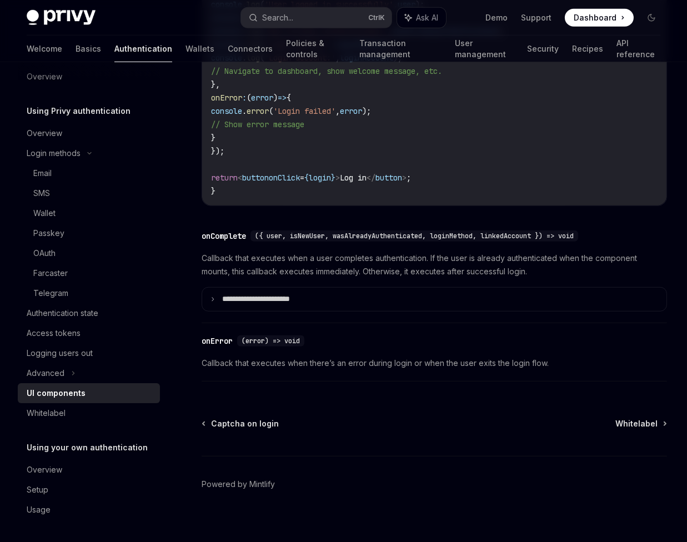
scroll to position [1567, 0]
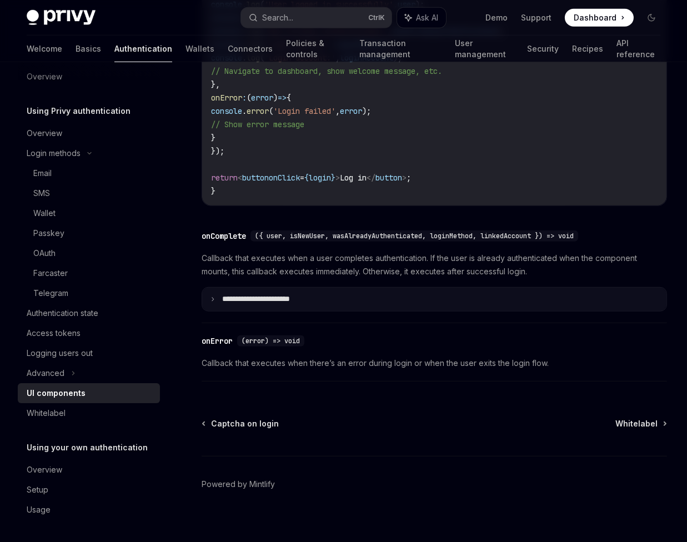
click at [224, 294] on p "**********" at bounding box center [271, 299] width 99 height 10
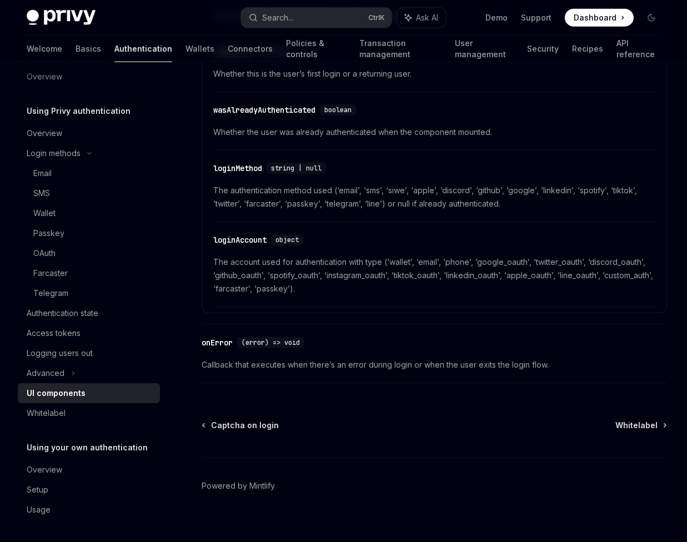
scroll to position [1904, 0]
click at [643, 420] on span "Whitelabel" at bounding box center [637, 425] width 42 height 11
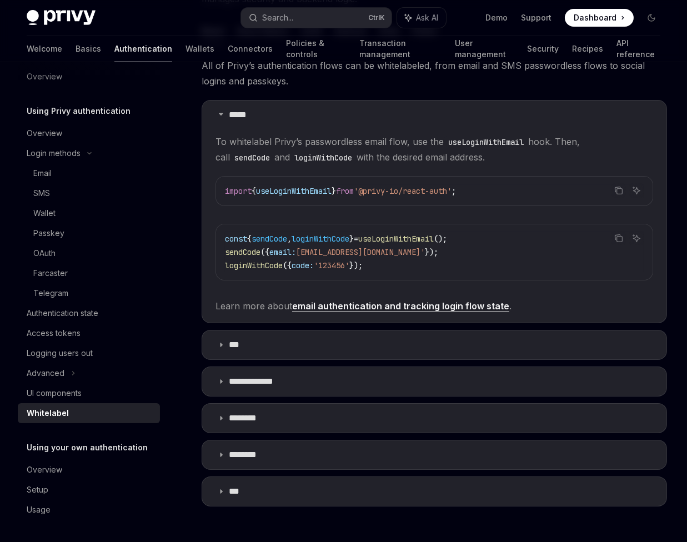
scroll to position [202, 0]
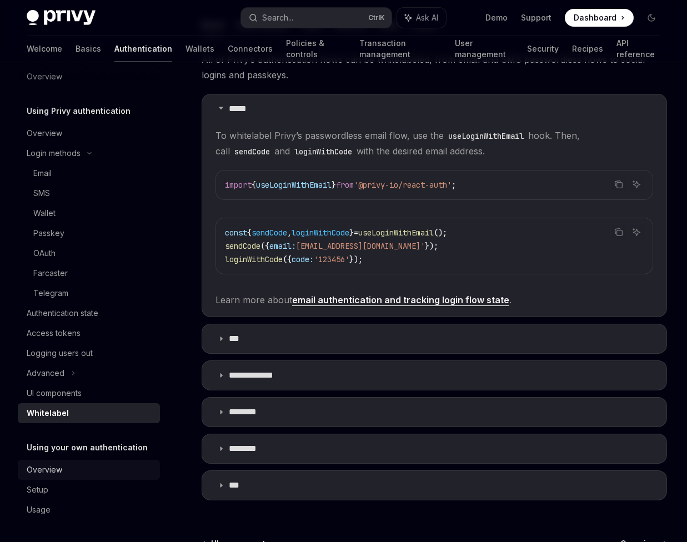
click at [51, 477] on link "Overview" at bounding box center [89, 470] width 142 height 20
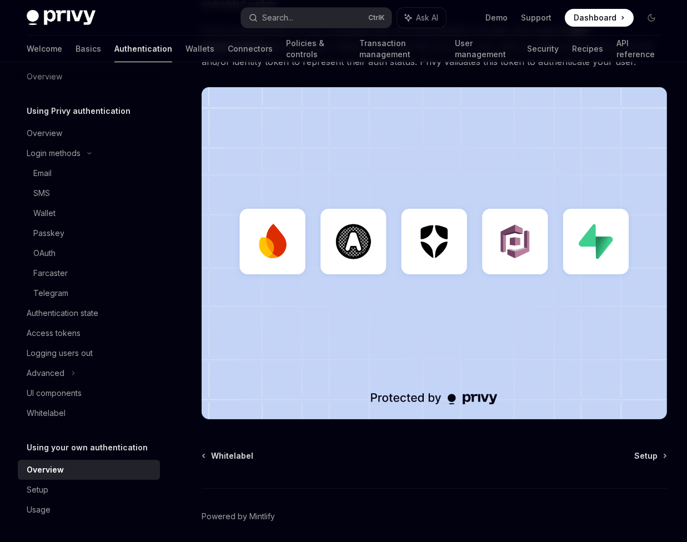
scroll to position [259, 0]
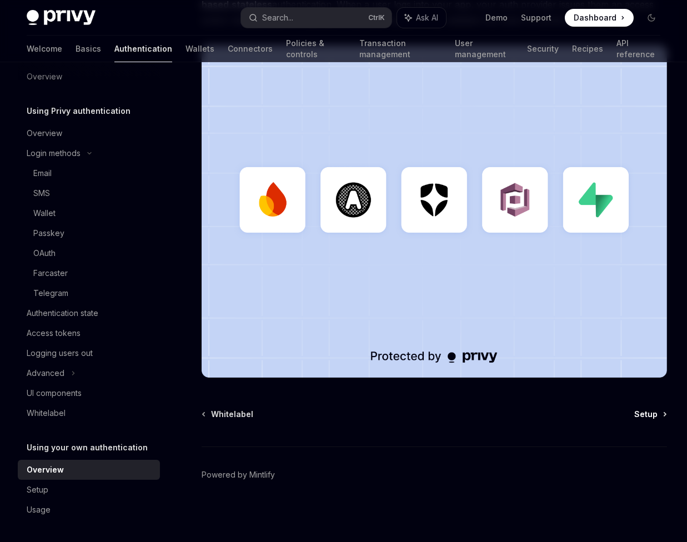
click at [645, 413] on span "Setup" at bounding box center [646, 414] width 23 height 11
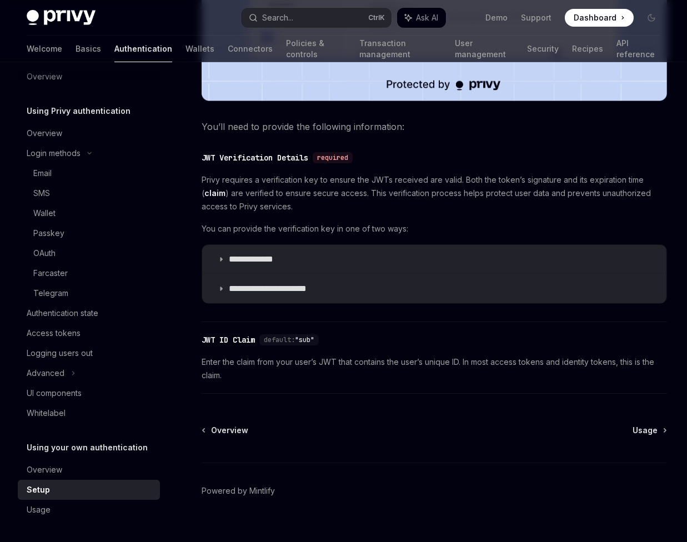
scroll to position [507, 0]
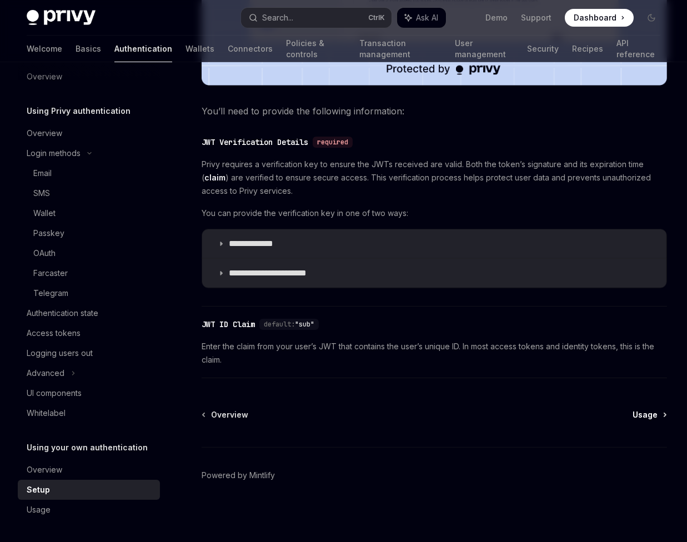
click at [650, 410] on span "Usage" at bounding box center [645, 415] width 25 height 11
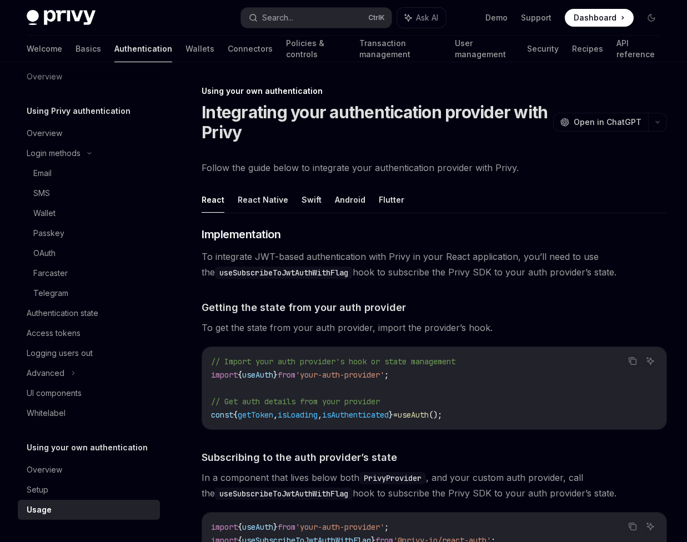
click at [649, 413] on code "// Import your auth provider's hook or state management import { useAuth } from…" at bounding box center [434, 388] width 447 height 67
click at [186, 49] on link "Wallets" at bounding box center [200, 49] width 29 height 27
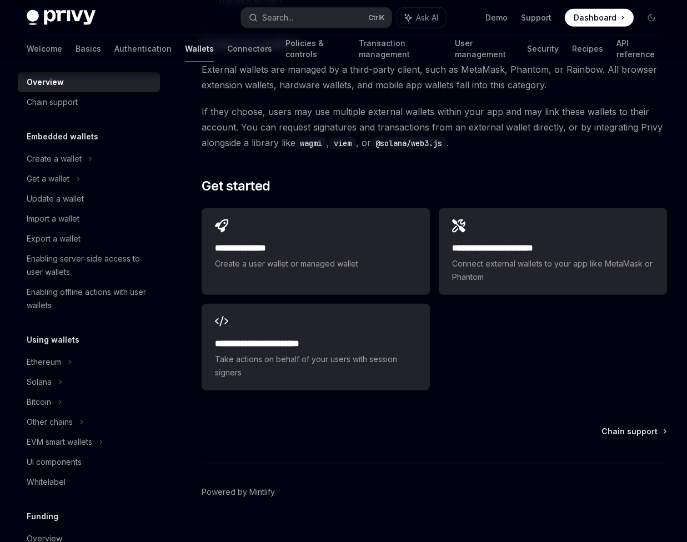
scroll to position [1652, 0]
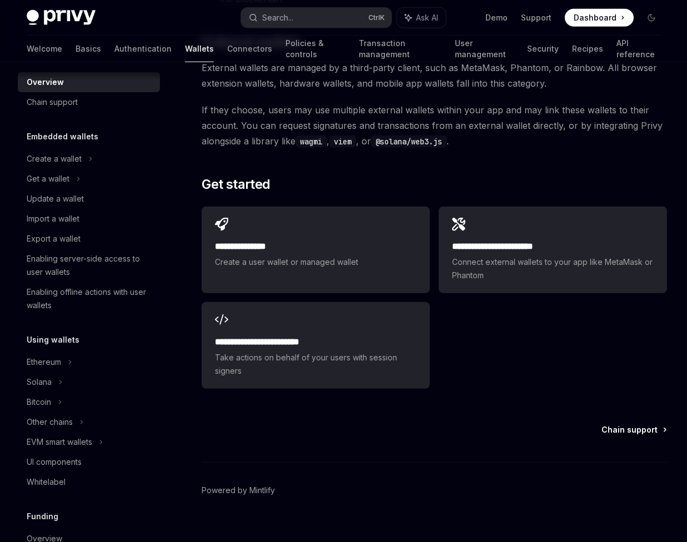
click at [630, 425] on span "Chain support" at bounding box center [630, 430] width 56 height 11
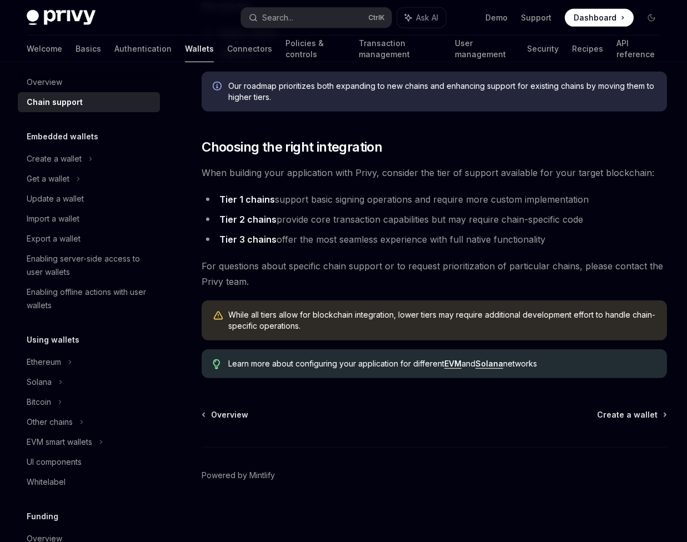
scroll to position [1305, 0]
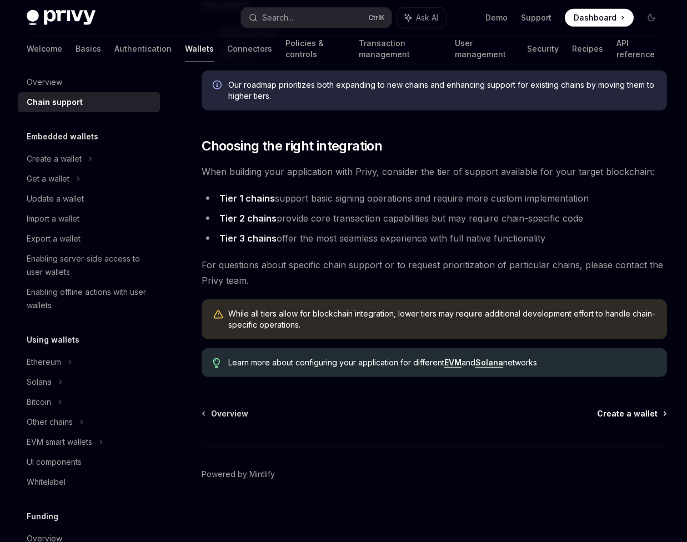
click at [625, 416] on span "Create a wallet" at bounding box center [627, 413] width 61 height 11
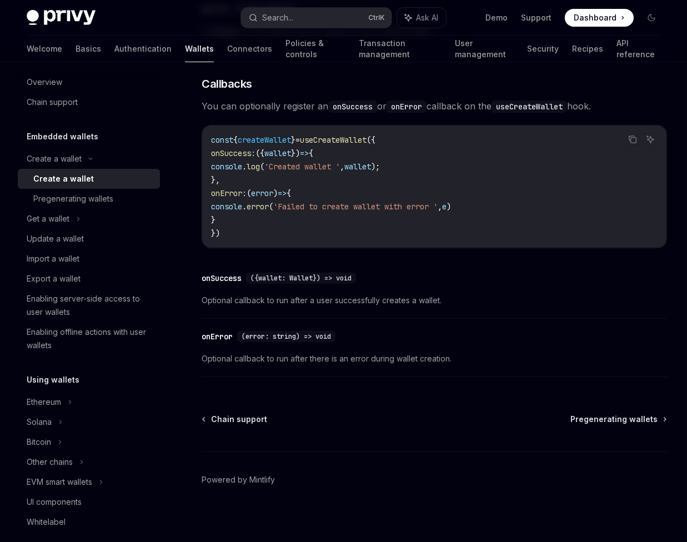
scroll to position [752, 0]
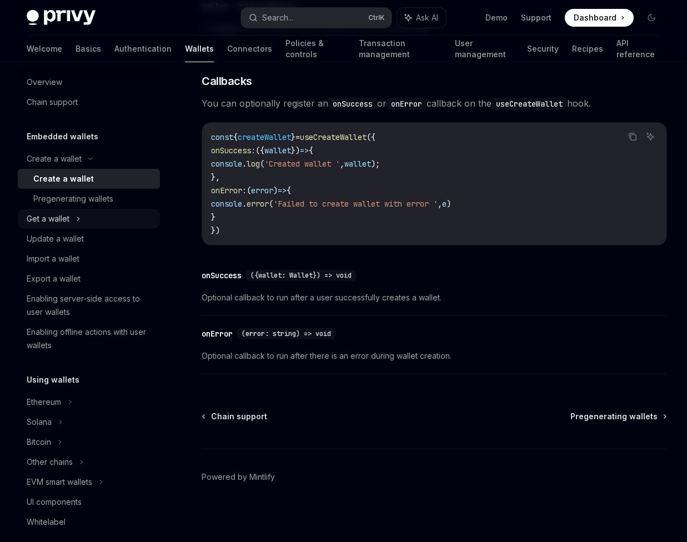
click at [84, 214] on div "Get a wallet" at bounding box center [89, 219] width 142 height 20
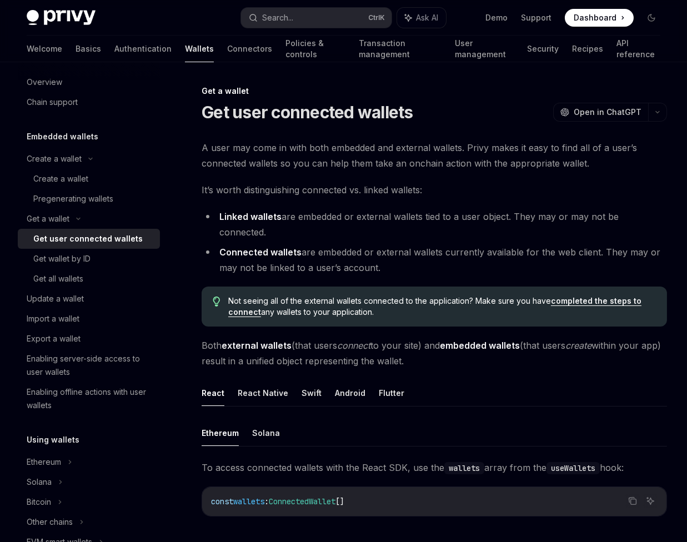
click at [610, 296] on link "completed the steps to connect" at bounding box center [434, 306] width 413 height 21
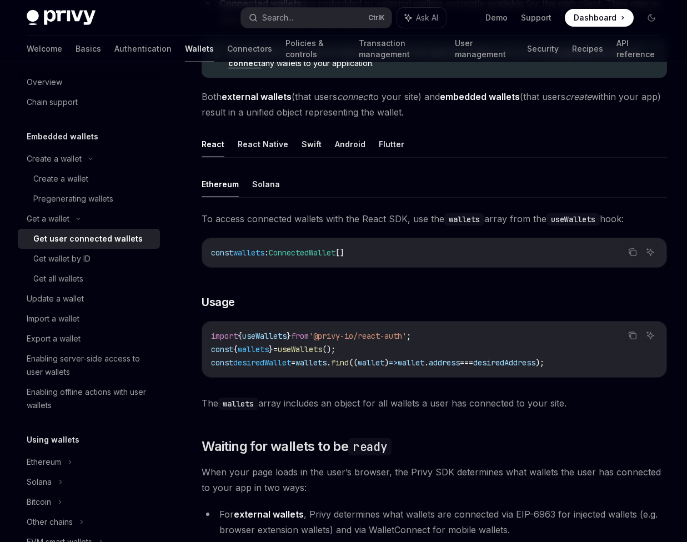
scroll to position [303, 0]
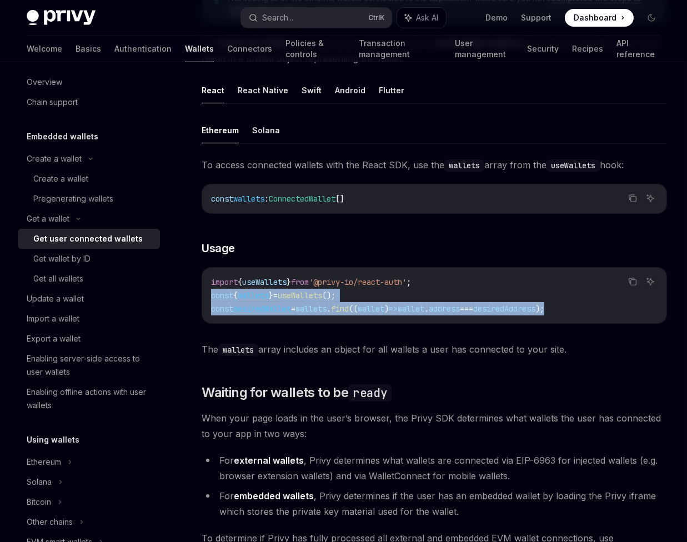
drag, startPoint x: 603, startPoint y: 294, endPoint x: 211, endPoint y: 283, distance: 391.9
click at [211, 283] on code "import { useWallets } from '@privy-io/react-auth' ; const { wallets } = useWall…" at bounding box center [434, 296] width 447 height 40
copy code "const { wallets } = useWallets (); const desiredWallet = wallets . find (( wall…"
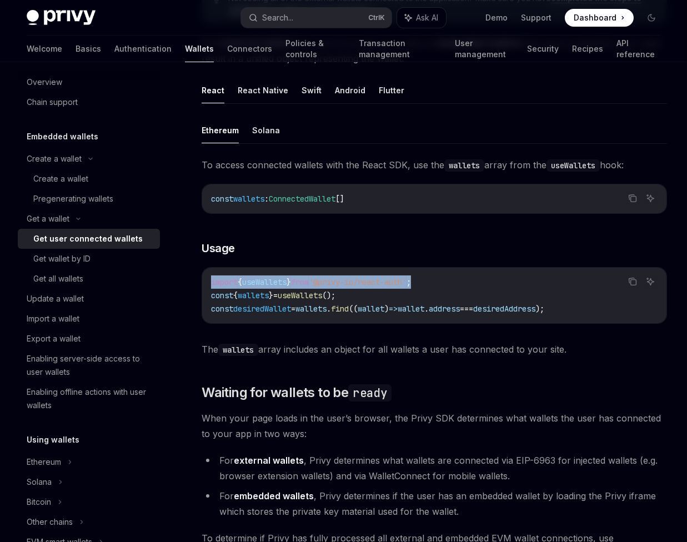
drag, startPoint x: 450, startPoint y: 264, endPoint x: 207, endPoint y: 263, distance: 242.8
click at [207, 268] on div "import { useWallets } from '@privy-io/react-auth' ; const { wallets } = useWall…" at bounding box center [434, 296] width 465 height 56
copy span "import { useWallets } from '@privy-io/react-auth' ;"
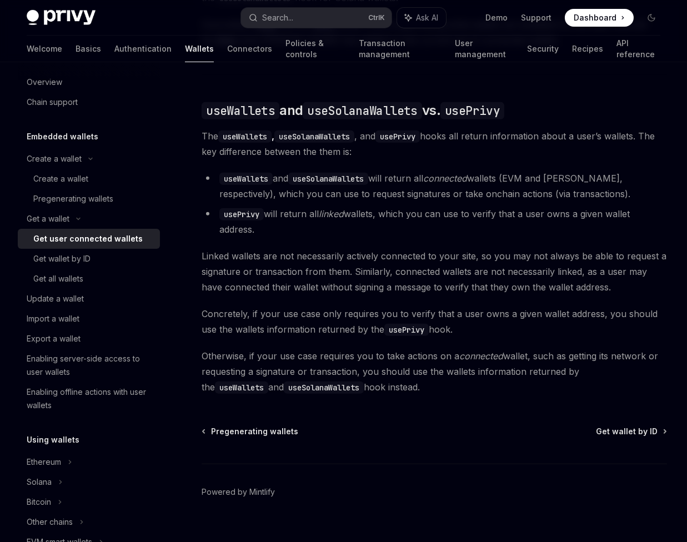
scroll to position [875, 0]
click at [93, 256] on div "Get wallet by ID" at bounding box center [93, 258] width 120 height 13
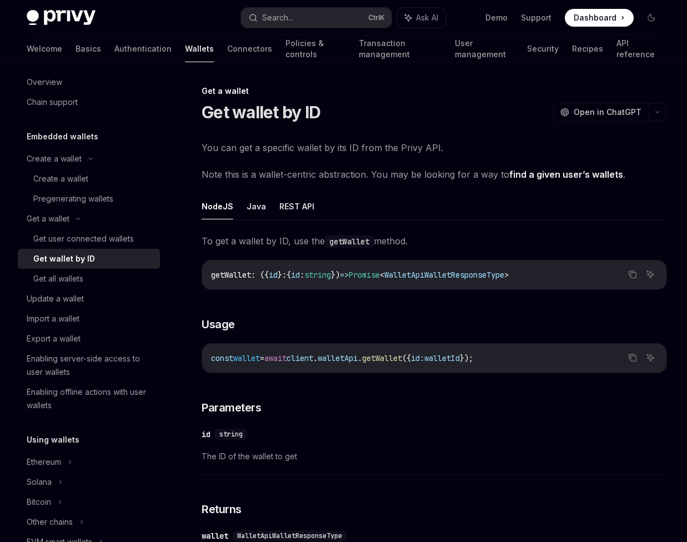
click at [566, 172] on link "find a given user’s wallets" at bounding box center [567, 175] width 114 height 12
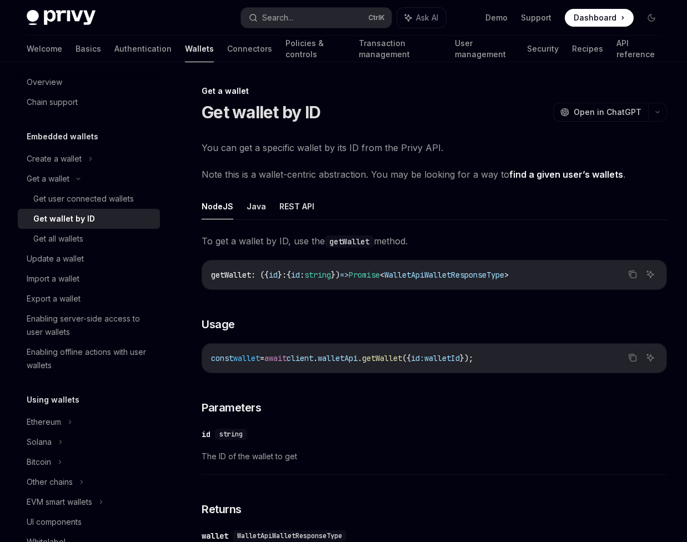
click at [573, 172] on link "find a given user’s wallets" at bounding box center [567, 175] width 114 height 12
type textarea "*"
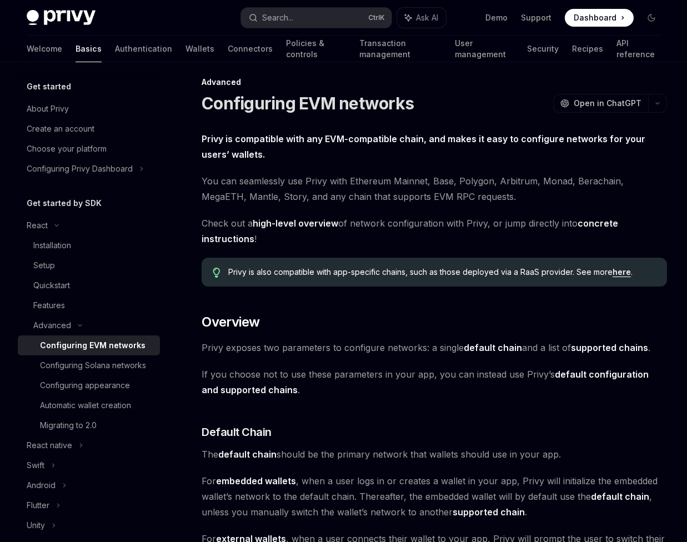
scroll to position [238, 0]
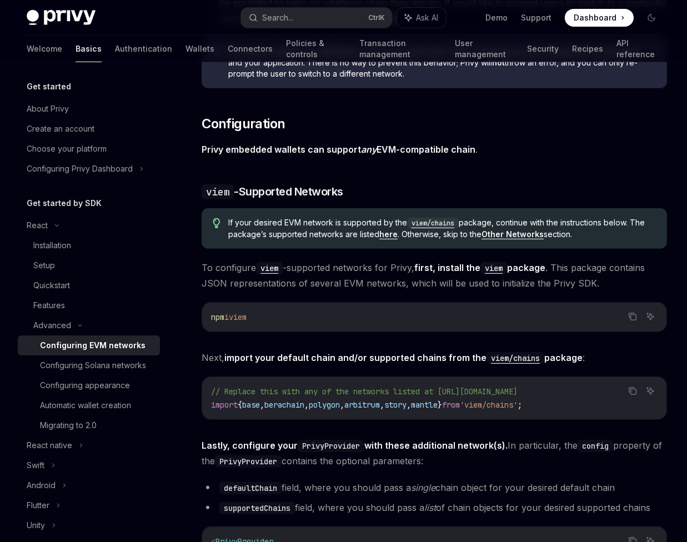
scroll to position [946, 0]
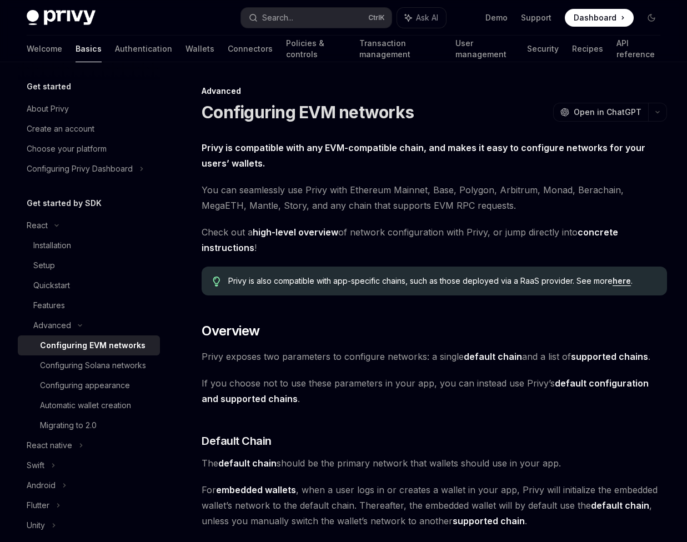
scroll to position [2551, 0]
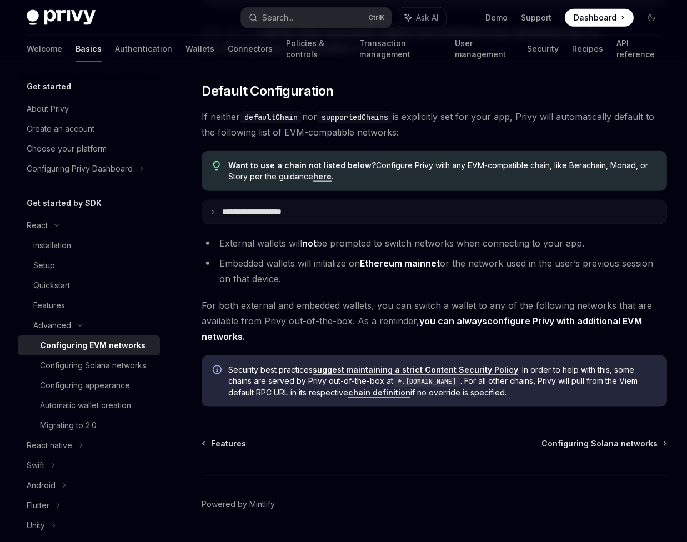
click at [228, 210] on p "**********" at bounding box center [264, 212] width 84 height 10
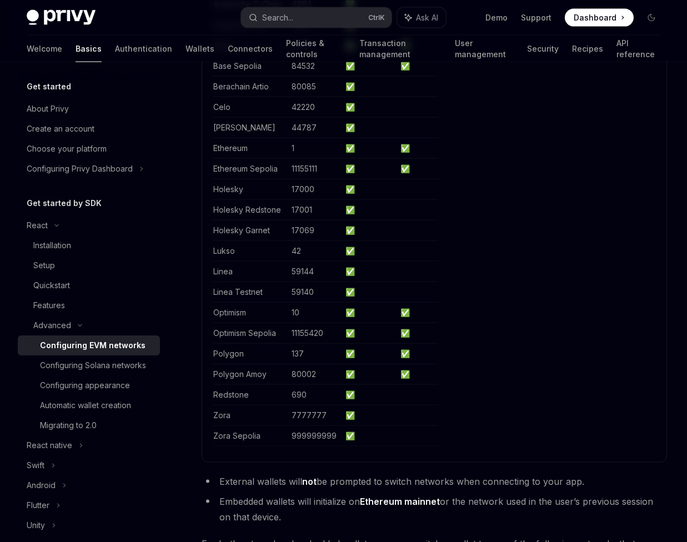
scroll to position [3119, 0]
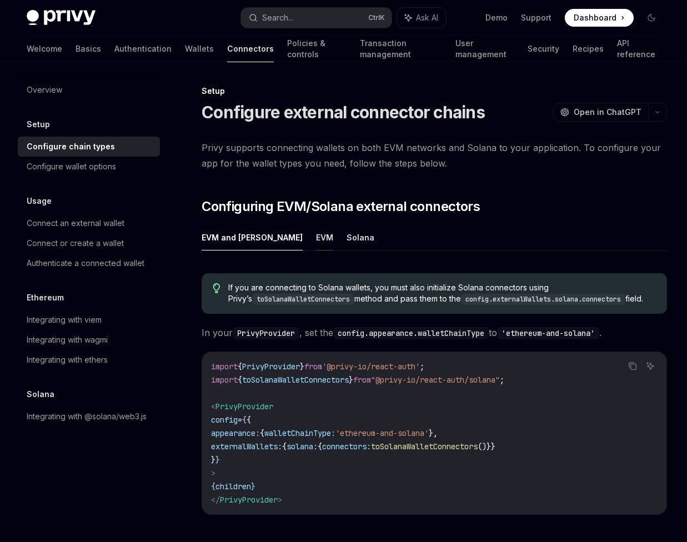
click at [316, 238] on button "EVM" at bounding box center [324, 237] width 17 height 26
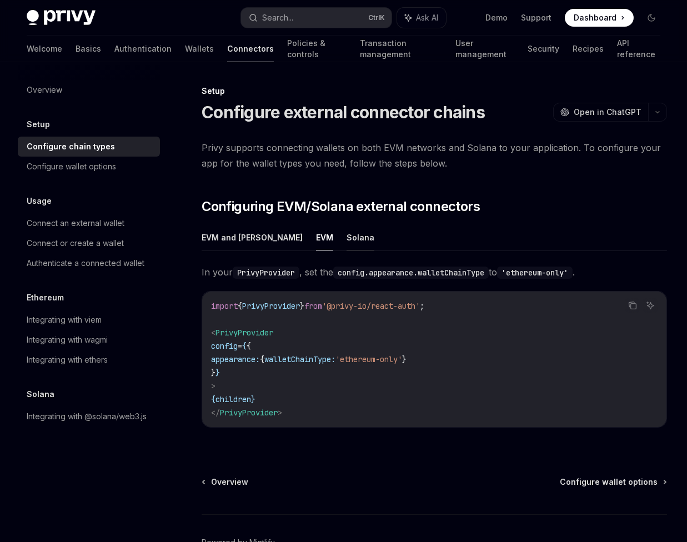
click at [347, 239] on button "Solana" at bounding box center [361, 237] width 28 height 26
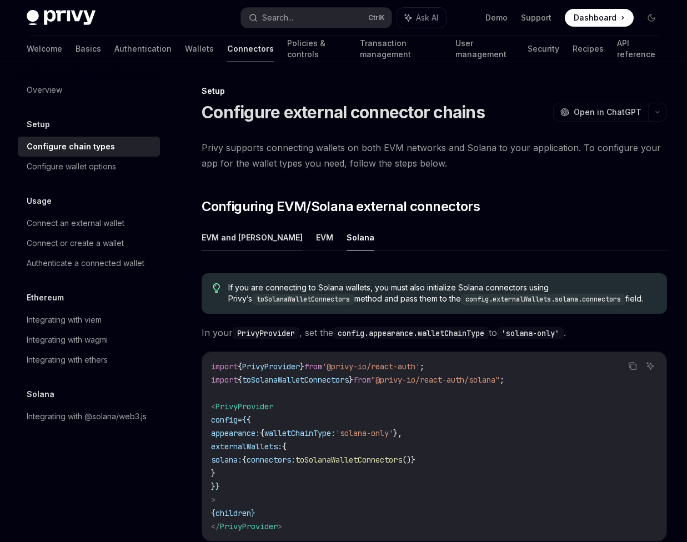
click at [242, 237] on button "EVM and [PERSON_NAME]" at bounding box center [252, 237] width 101 height 26
type textarea "*"
